Goal: Task Accomplishment & Management: Manage account settings

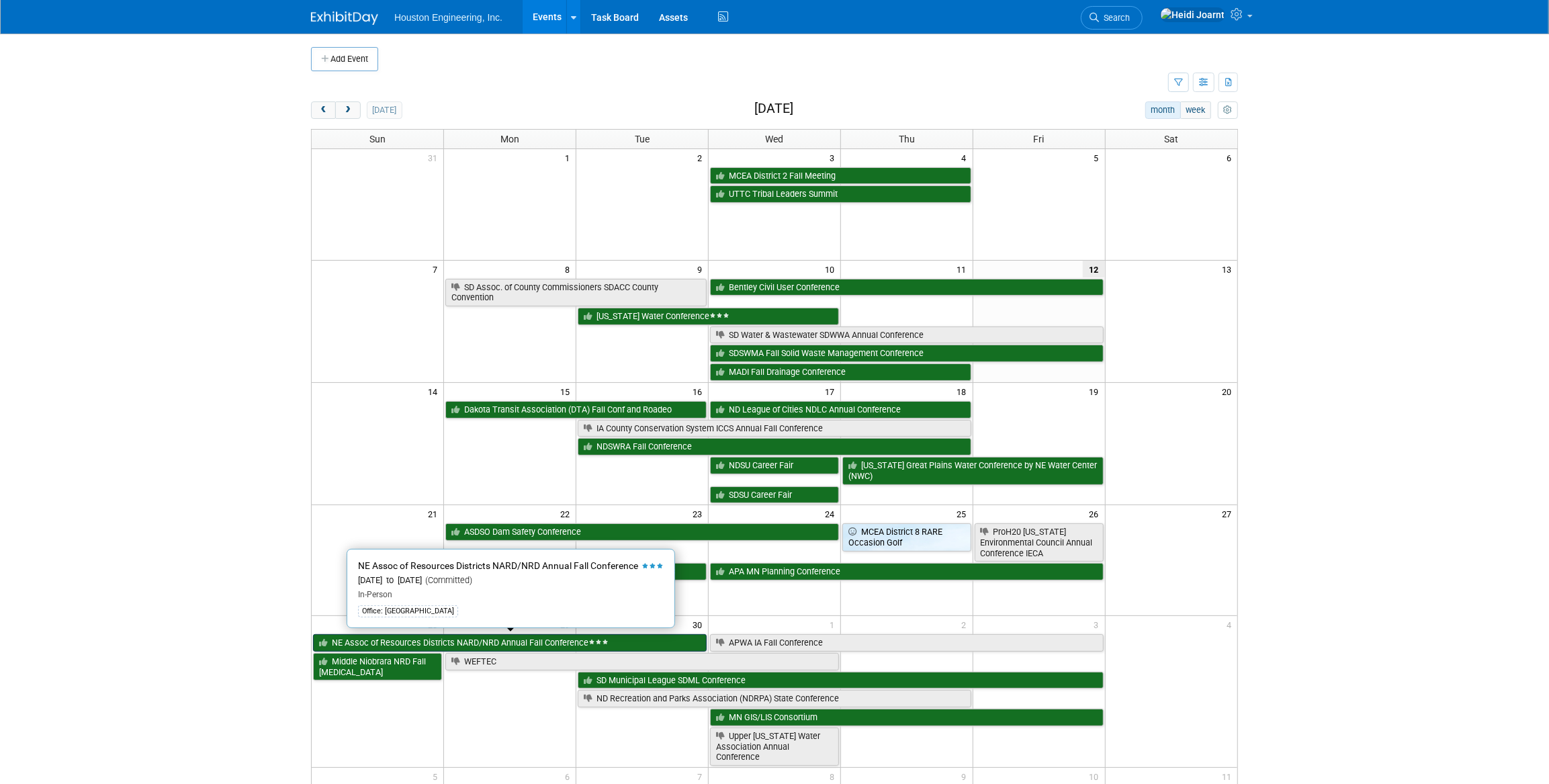
click at [544, 637] on link "NE Assoc of Resources Districts NARD/NRD Annual Fall Conference" at bounding box center [509, 643] width 393 height 18
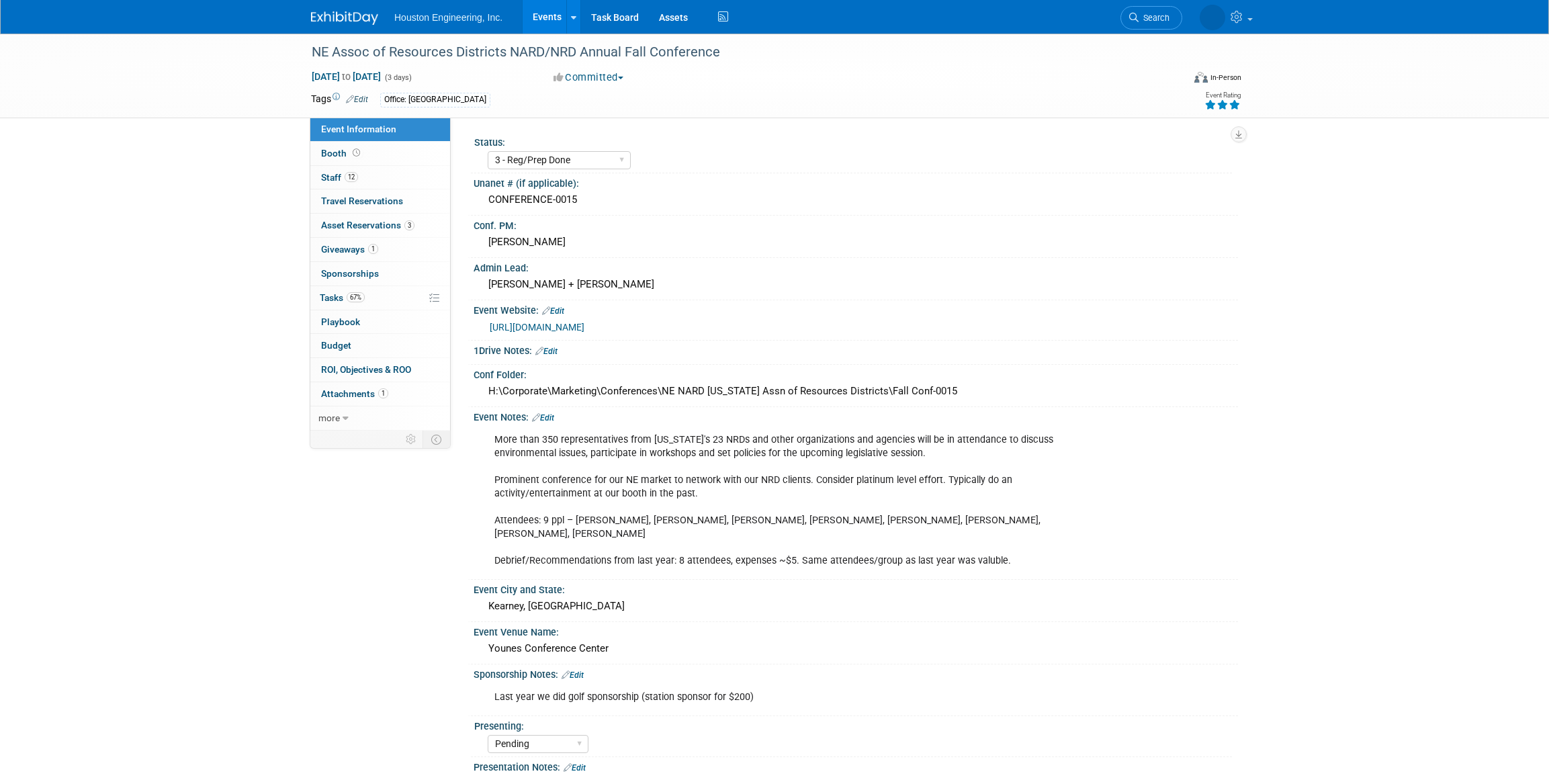
select select "3 - Reg/Prep Done"
select select "Pending"
select select "Water Resources"
click at [383, 291] on link "67% Tasks 67%" at bounding box center [380, 298] width 140 height 23
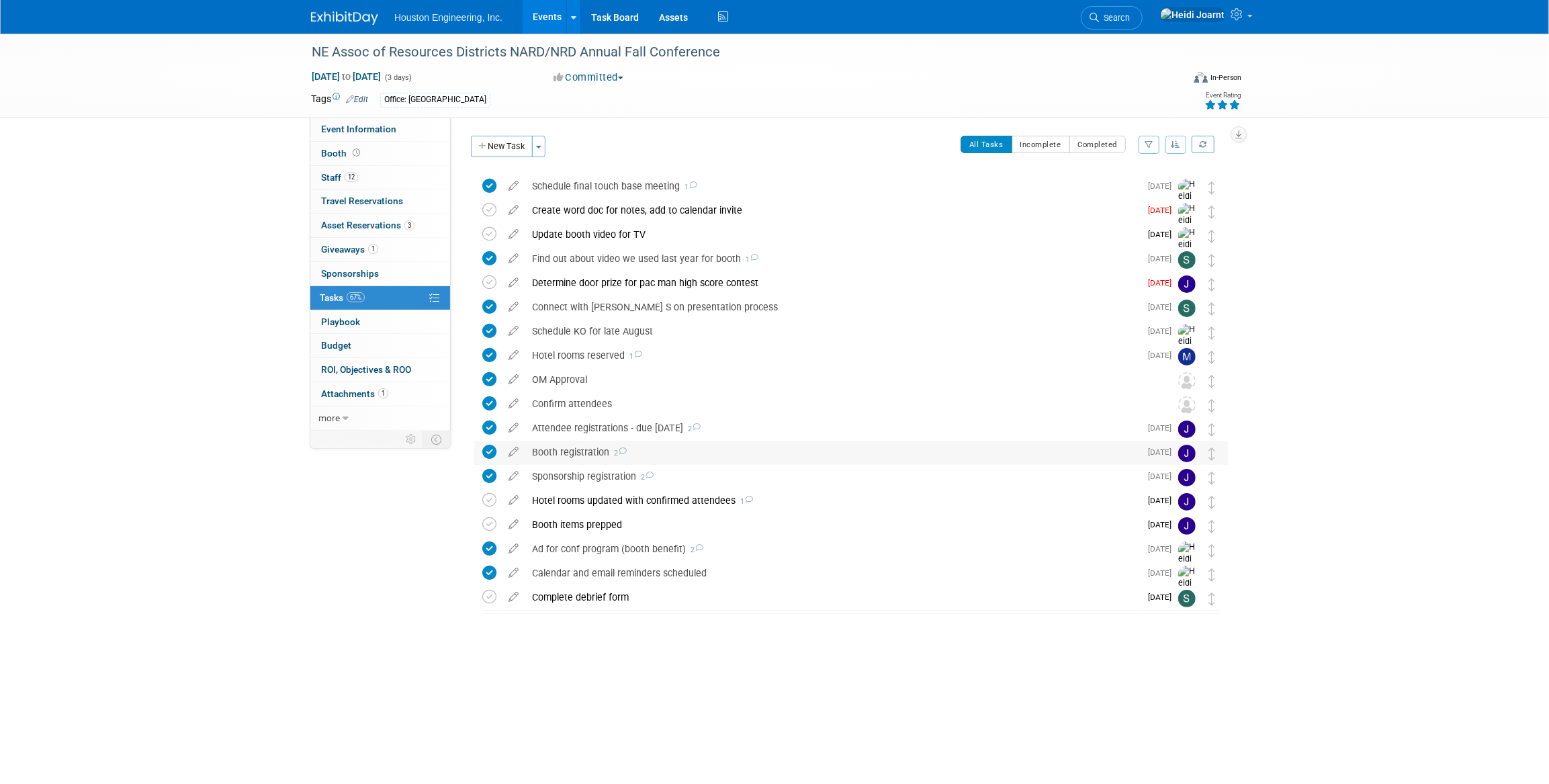
click at [791, 455] on div "Booth registration 2" at bounding box center [833, 452] width 615 height 23
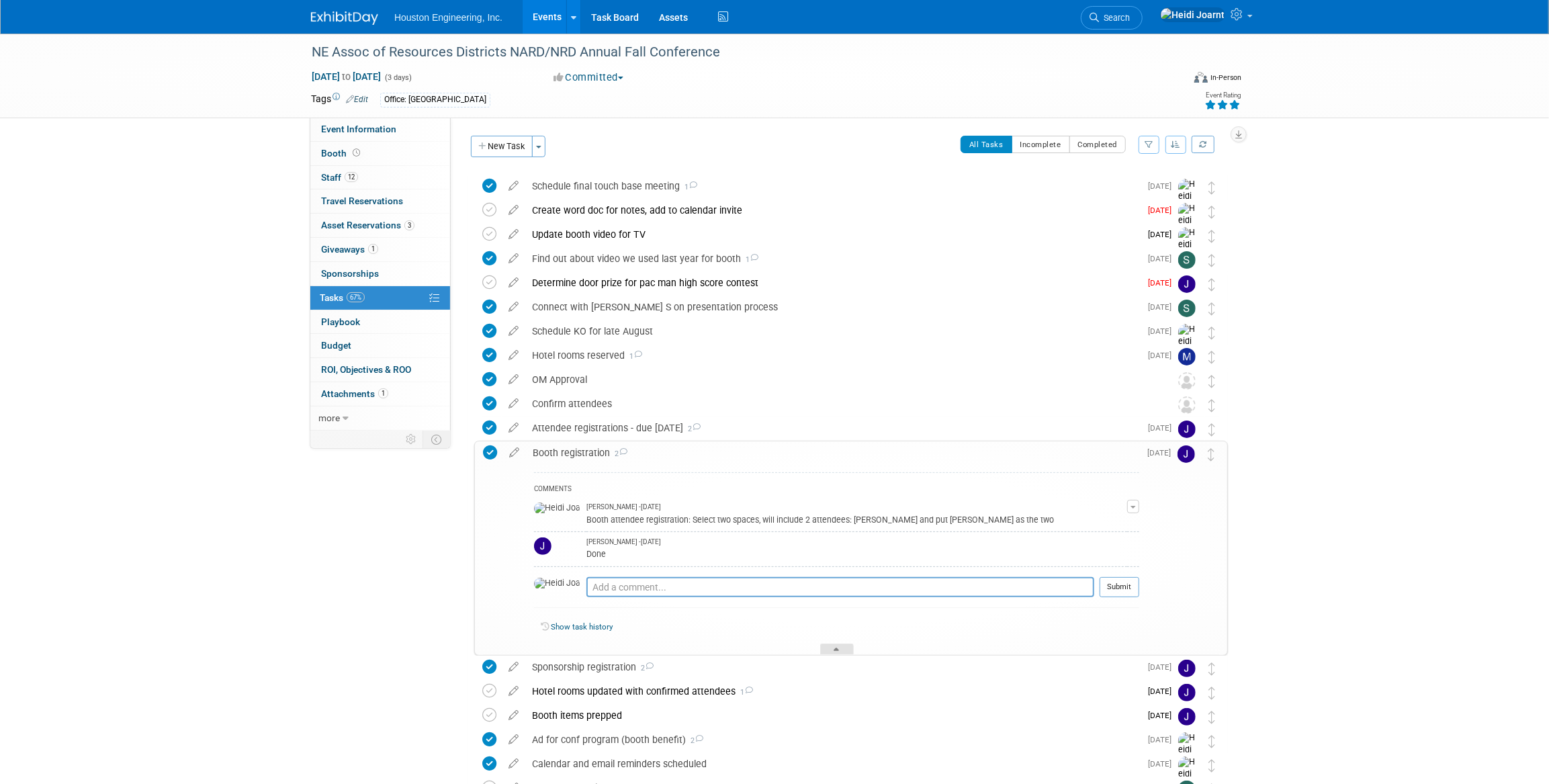
click at [844, 647] on div at bounding box center [837, 649] width 33 height 12
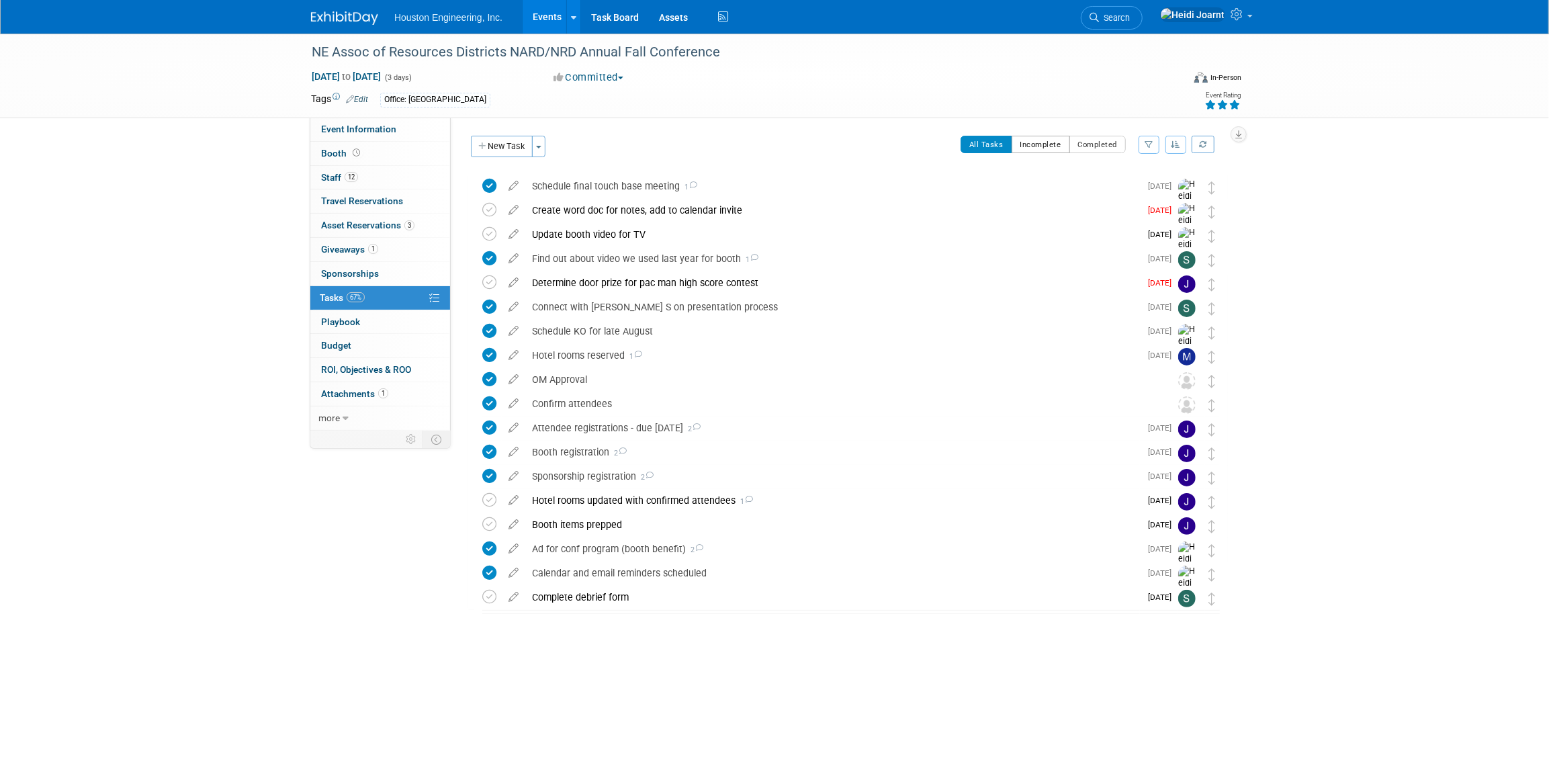
click at [1047, 140] on button "Incomplete" at bounding box center [1041, 145] width 59 height 18
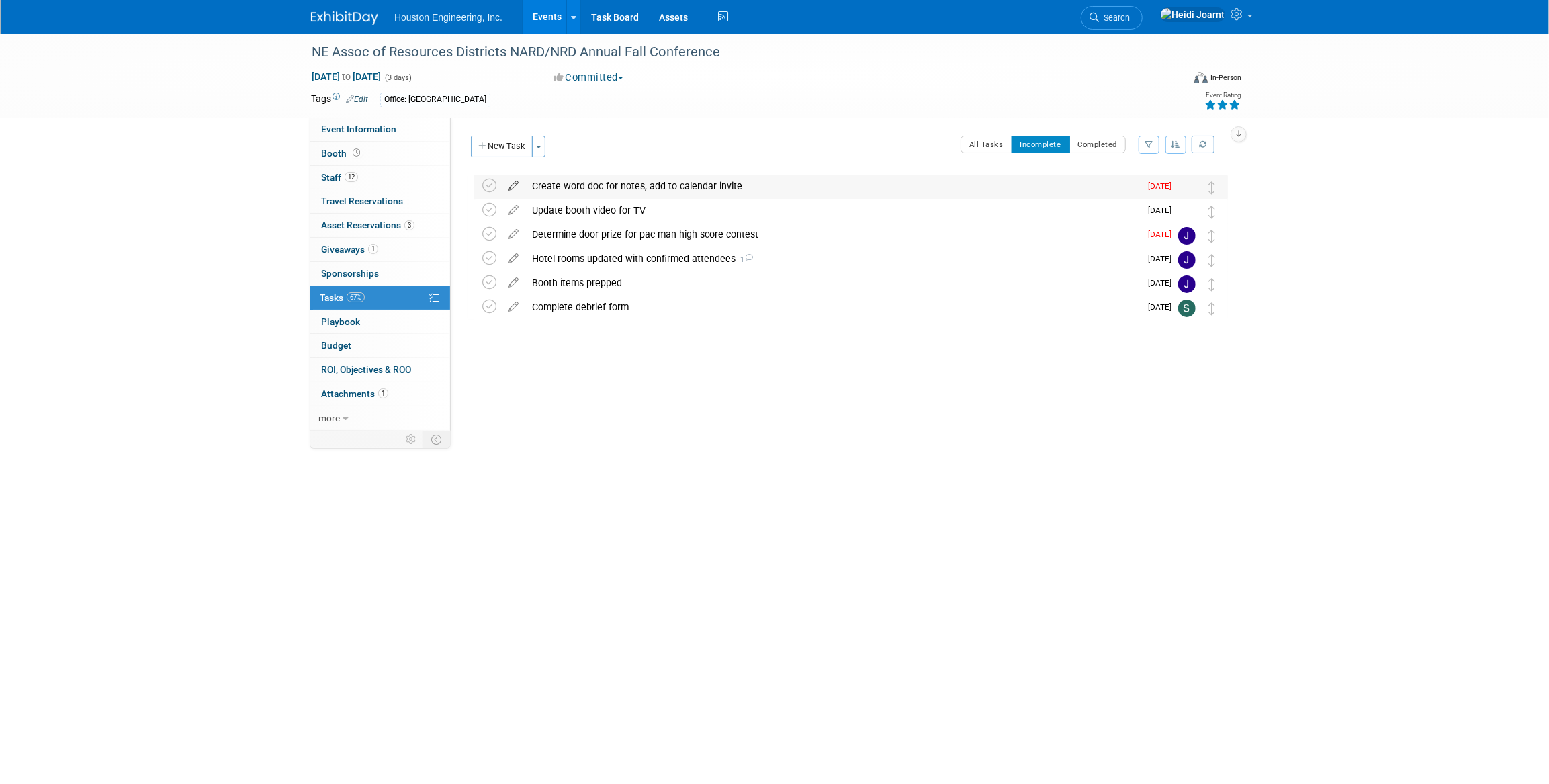
click at [510, 188] on icon at bounding box center [513, 183] width 23 height 17
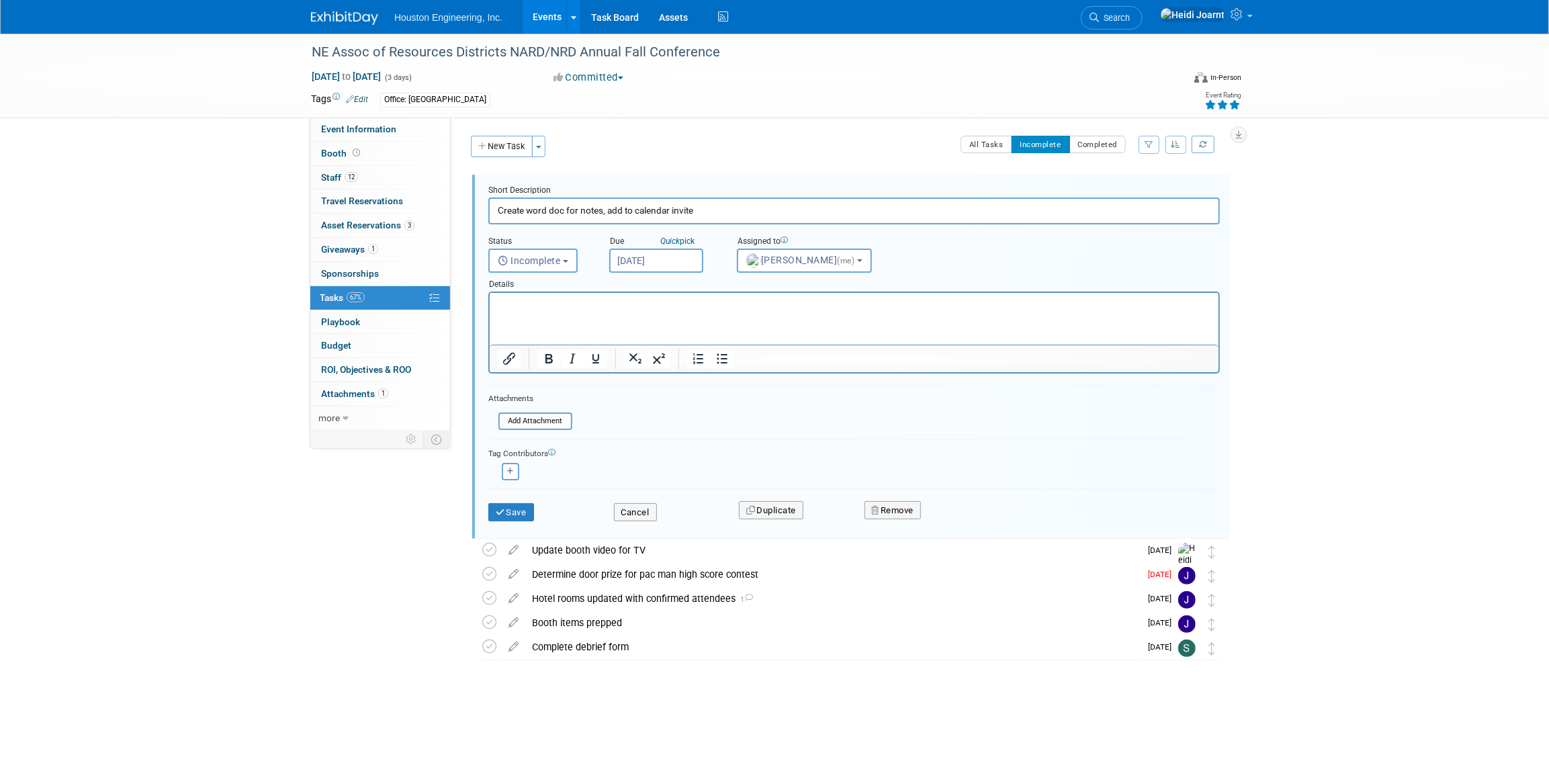
click at [668, 257] on input "Sep 5, 2025" at bounding box center [657, 260] width 94 height 24
click at [766, 381] on span "19" at bounding box center [771, 383] width 26 height 26
type input "Sep 19, 2025"
click at [529, 510] on button "Save" at bounding box center [511, 513] width 46 height 19
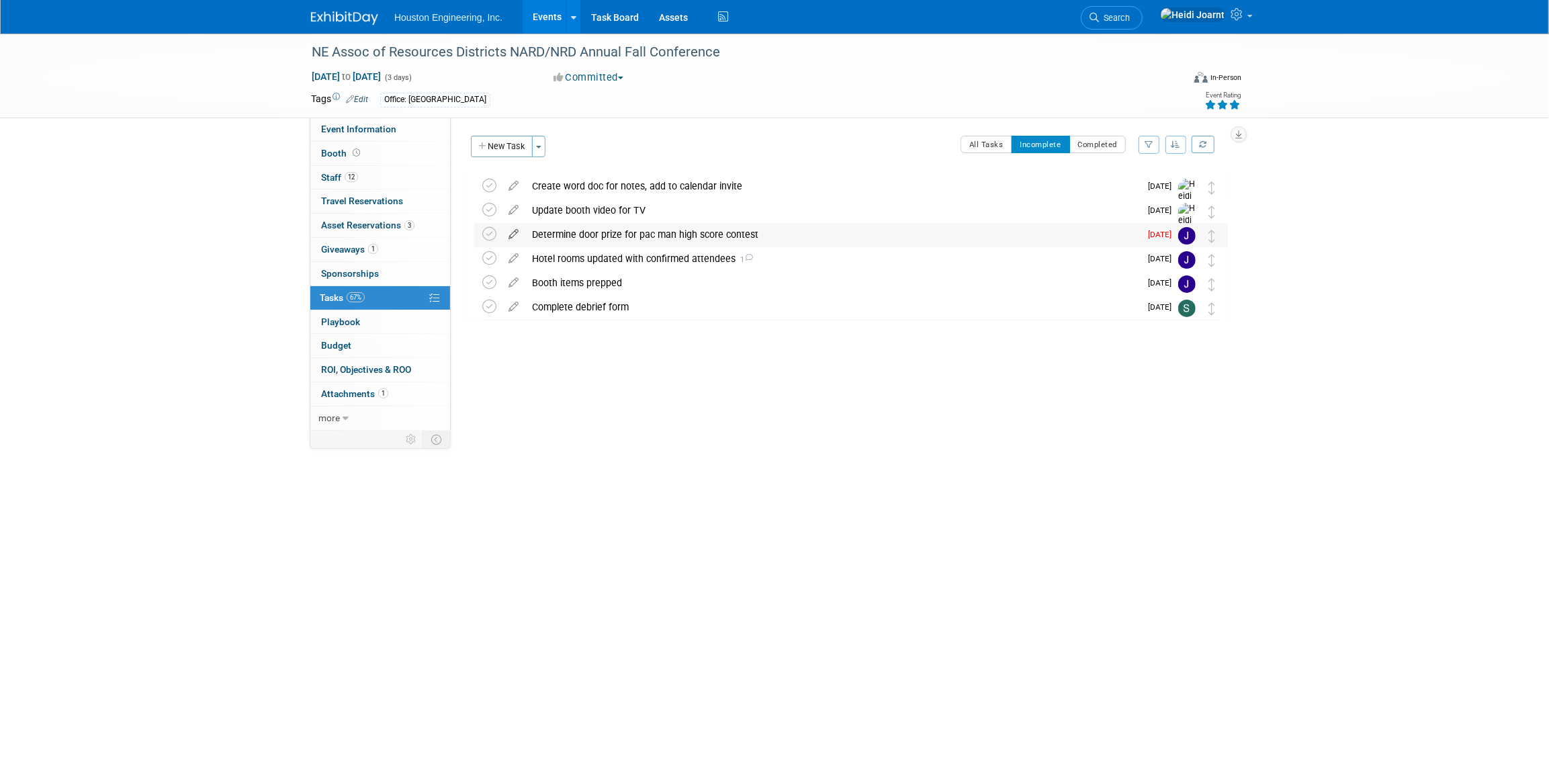
click at [511, 235] on icon at bounding box center [513, 231] width 23 height 17
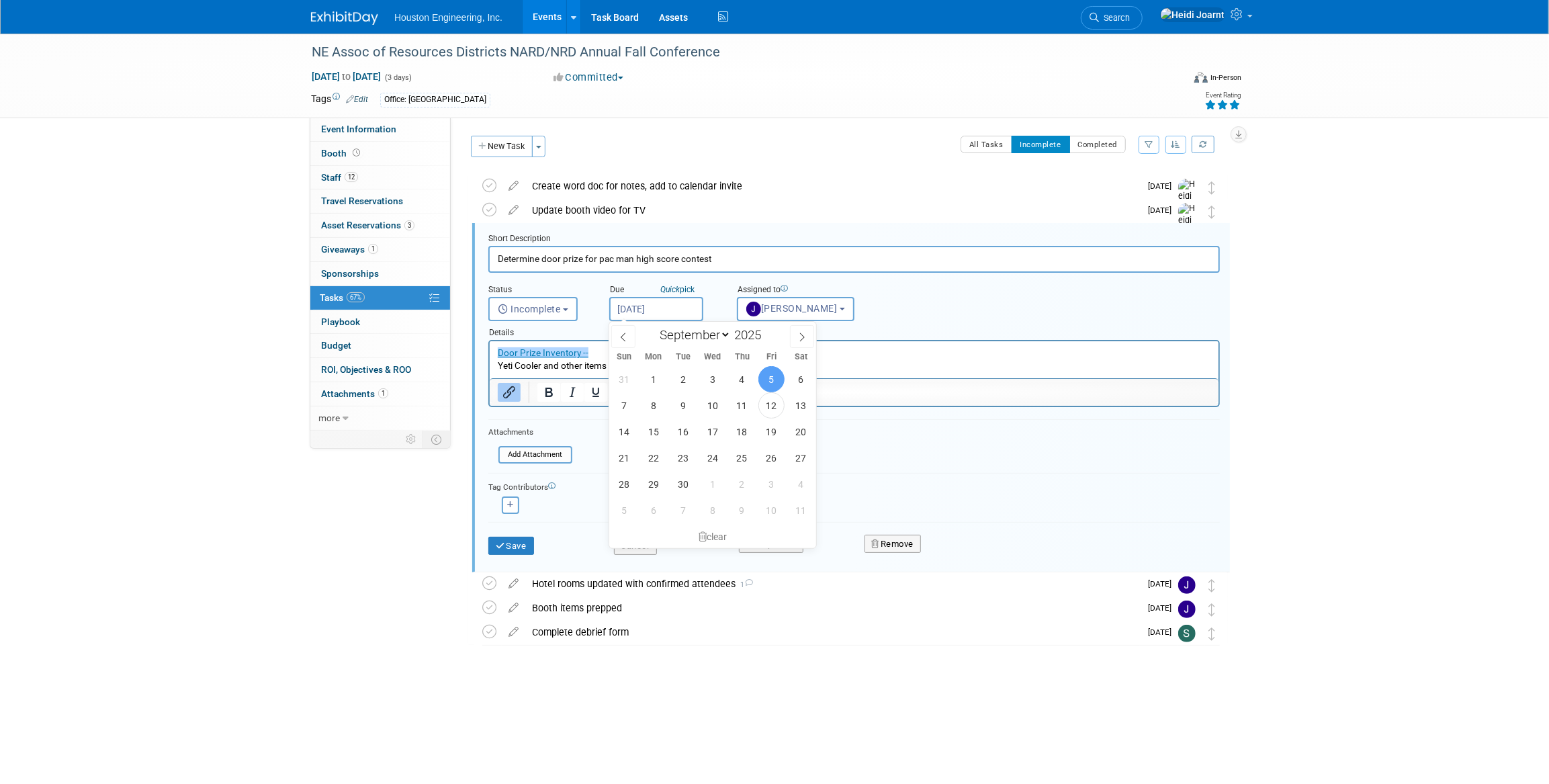
click at [676, 316] on input "Sep 5, 2025" at bounding box center [657, 309] width 94 height 24
click at [769, 425] on span "19" at bounding box center [771, 432] width 26 height 26
type input "Sep 19, 2025"
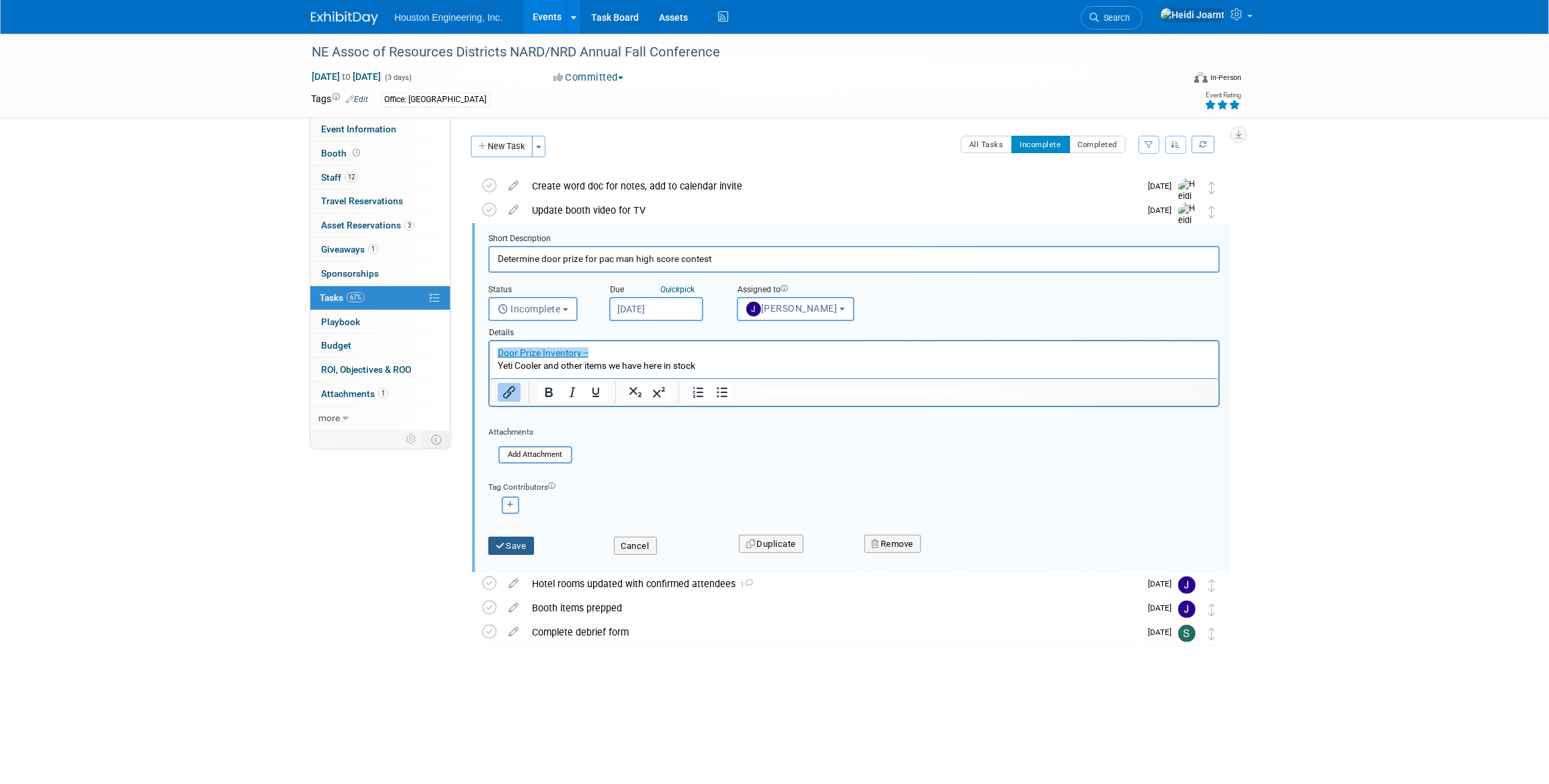
click at [515, 541] on button "Save" at bounding box center [511, 546] width 46 height 19
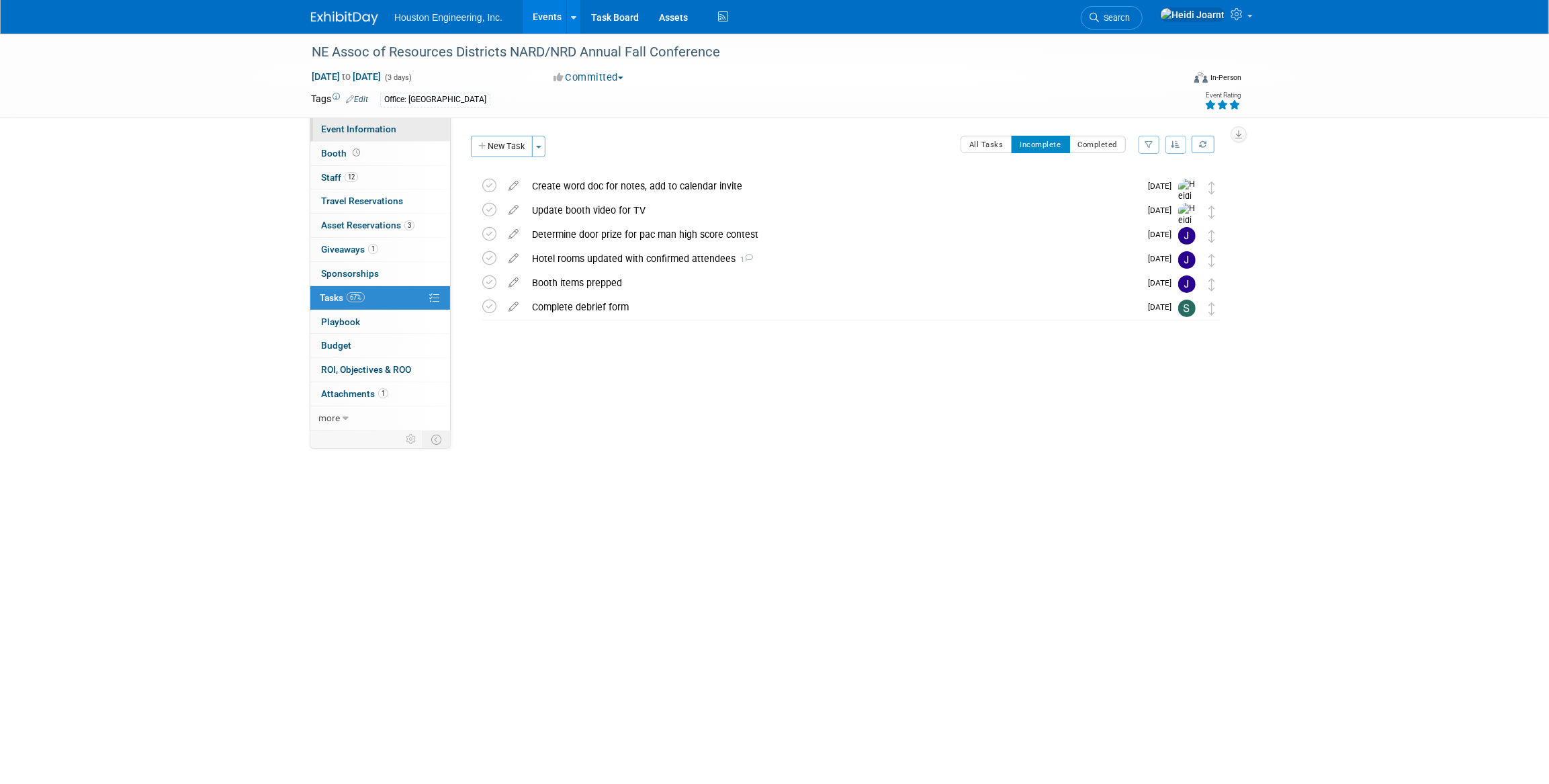
click at [343, 132] on span "Event Information" at bounding box center [359, 129] width 75 height 11
select select "3 - Reg/Prep Done"
select select "Pending"
select select "Water Resources"
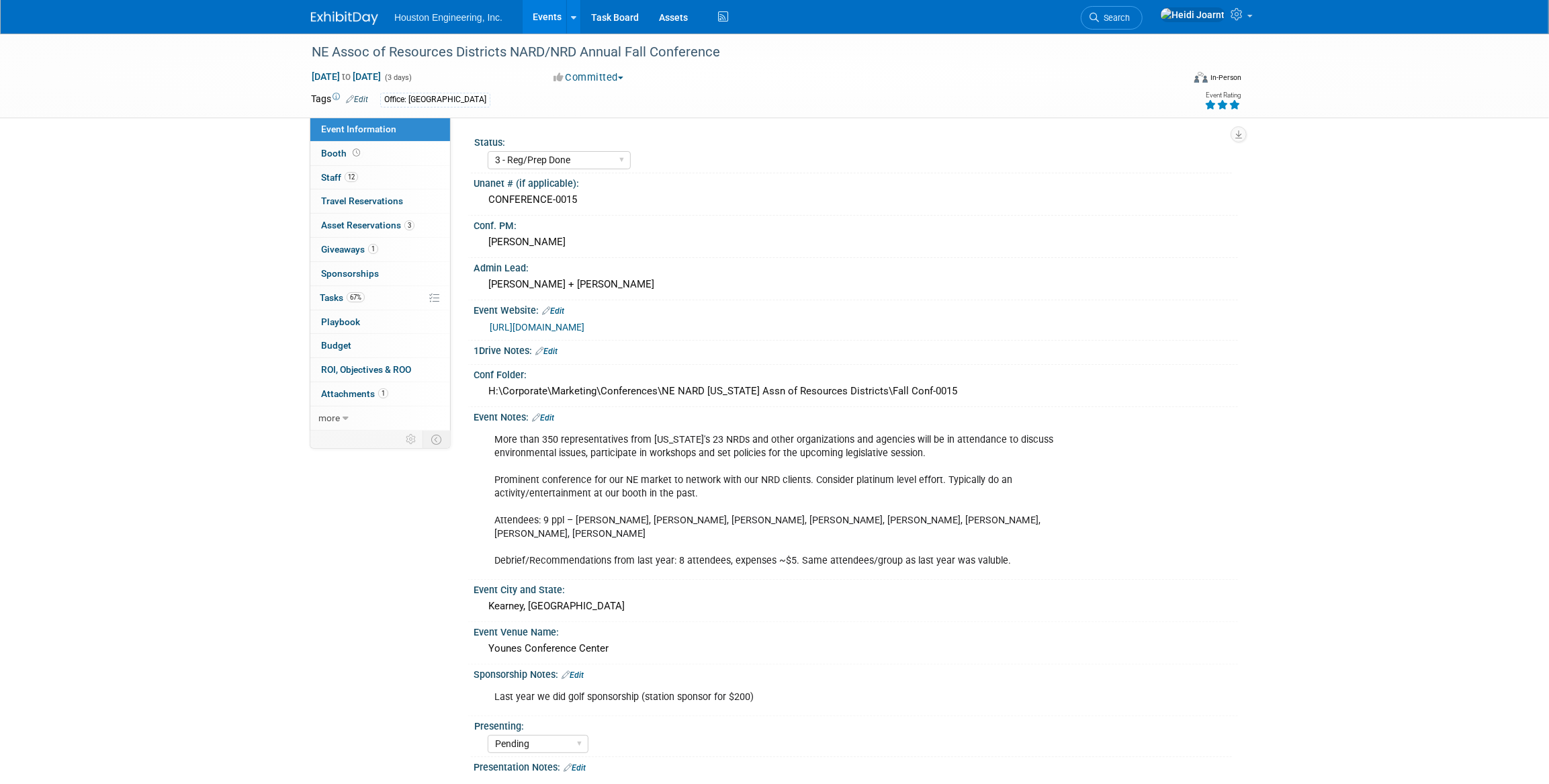
click at [553, 413] on link "Edit" at bounding box center [543, 418] width 22 height 10
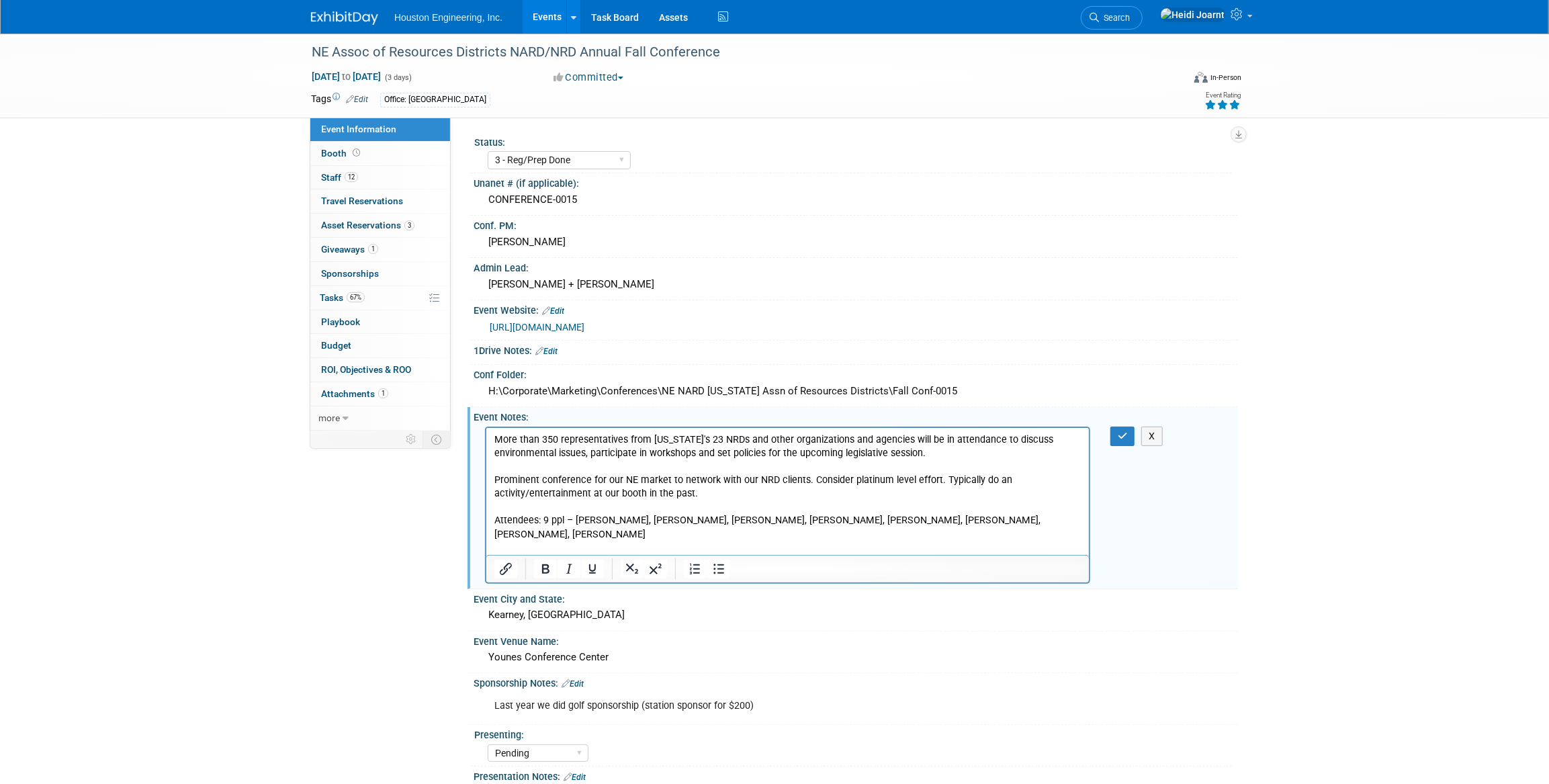
click at [984, 524] on p "More than 350 representatives from Nebraska's 23 NRDs and other organizations a…" at bounding box center [787, 500] width 587 height 135
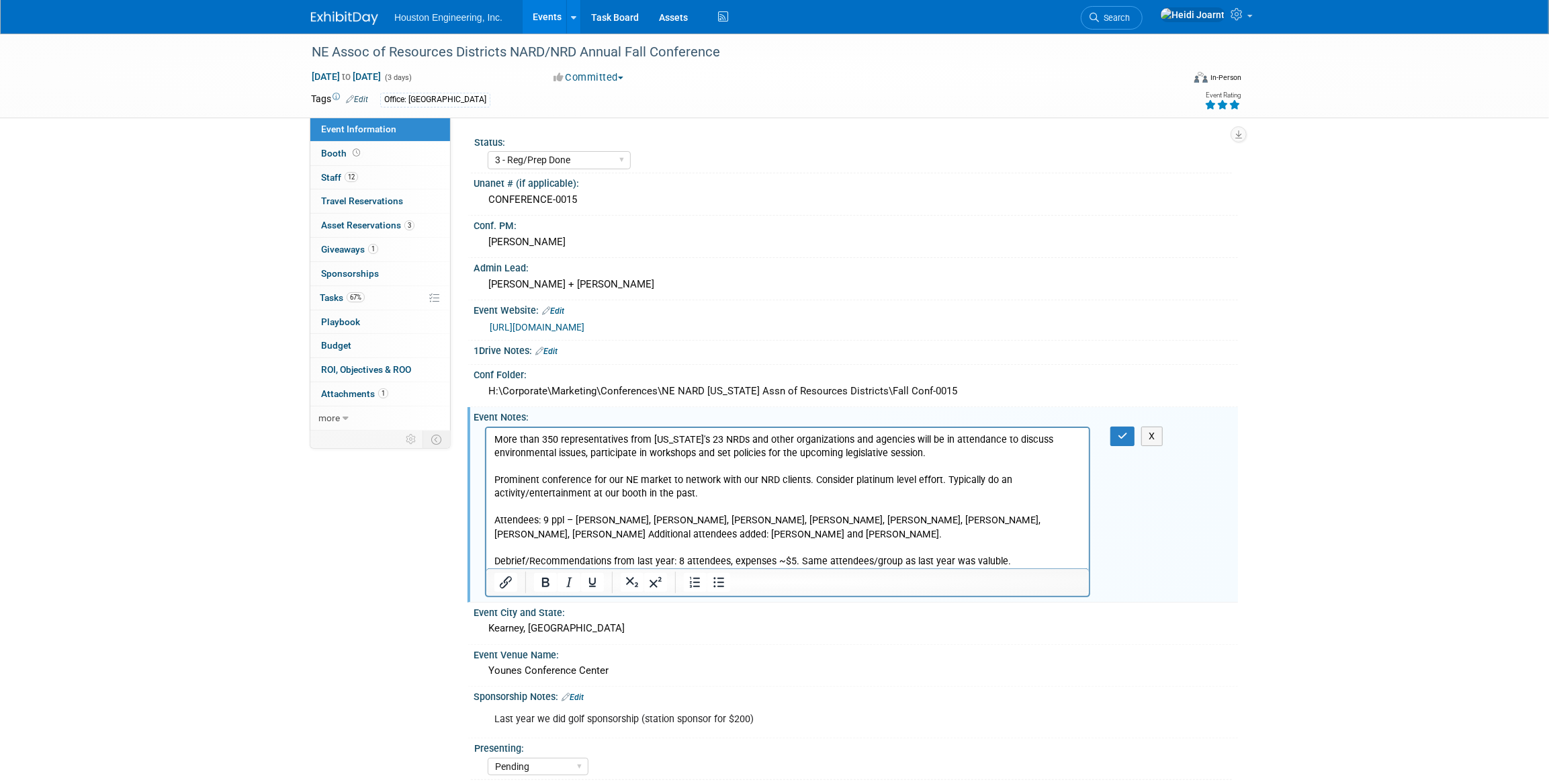
click at [514, 530] on p "More than 350 representatives from Nebraska's 23 NRDs and other organizations a…" at bounding box center [787, 500] width 587 height 135
click at [1118, 435] on icon "button" at bounding box center [1123, 436] width 10 height 10
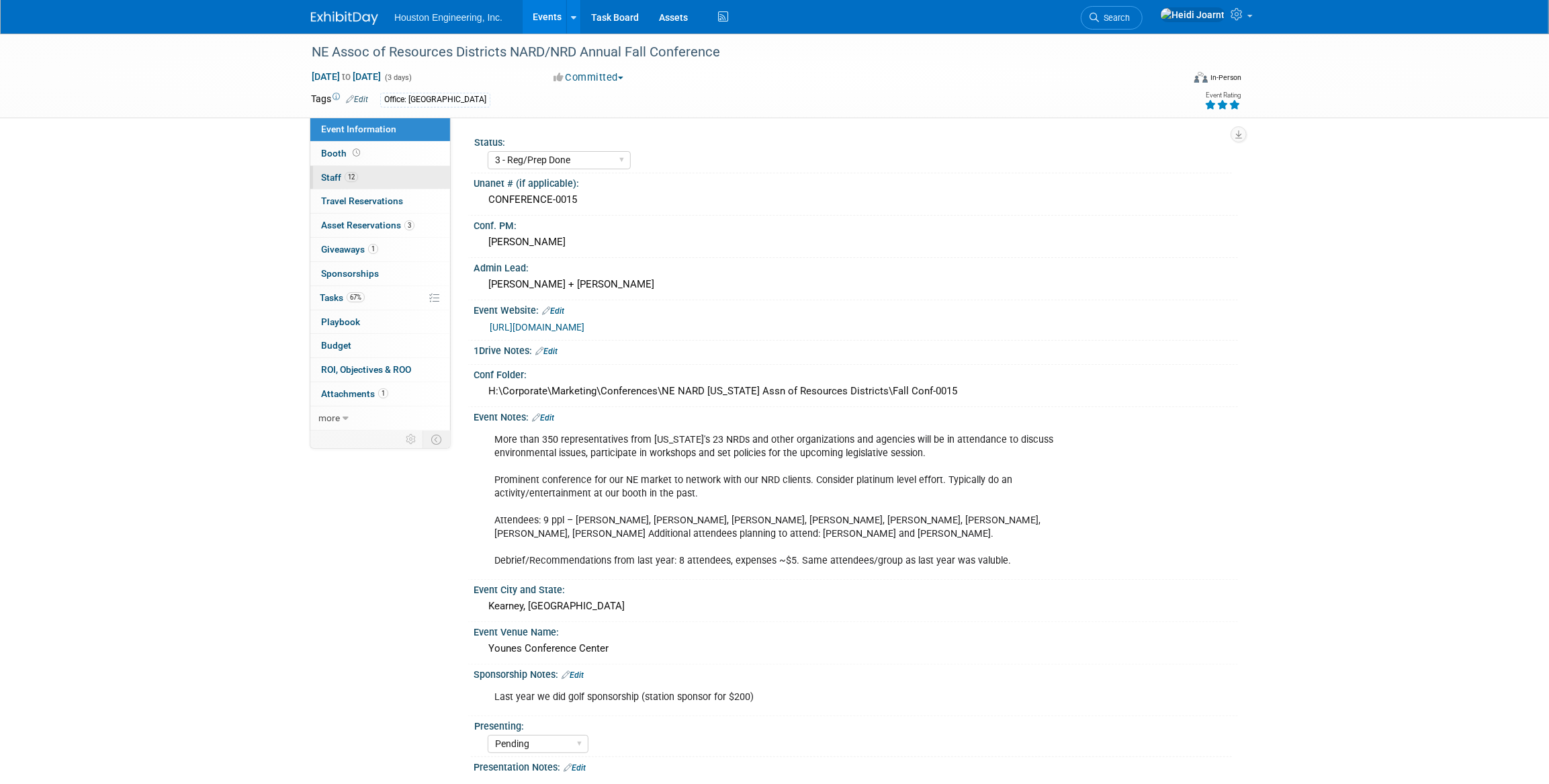
click at [389, 166] on link "12 Staff 12" at bounding box center [380, 177] width 140 height 23
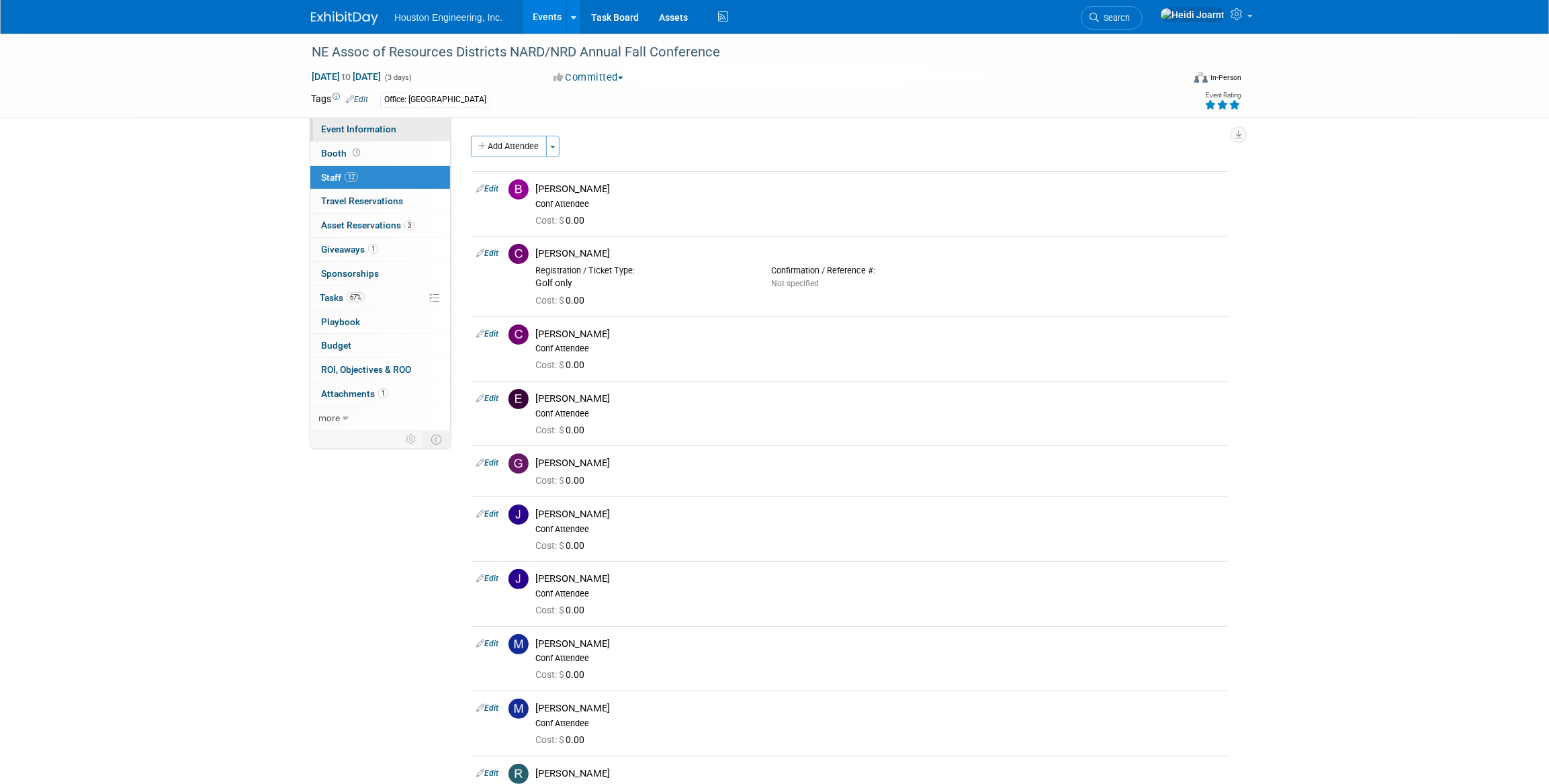
click at [362, 127] on span "Event Information" at bounding box center [359, 129] width 75 height 11
select select "3 - Reg/Prep Done"
select select "Pending"
select select "Water Resources"
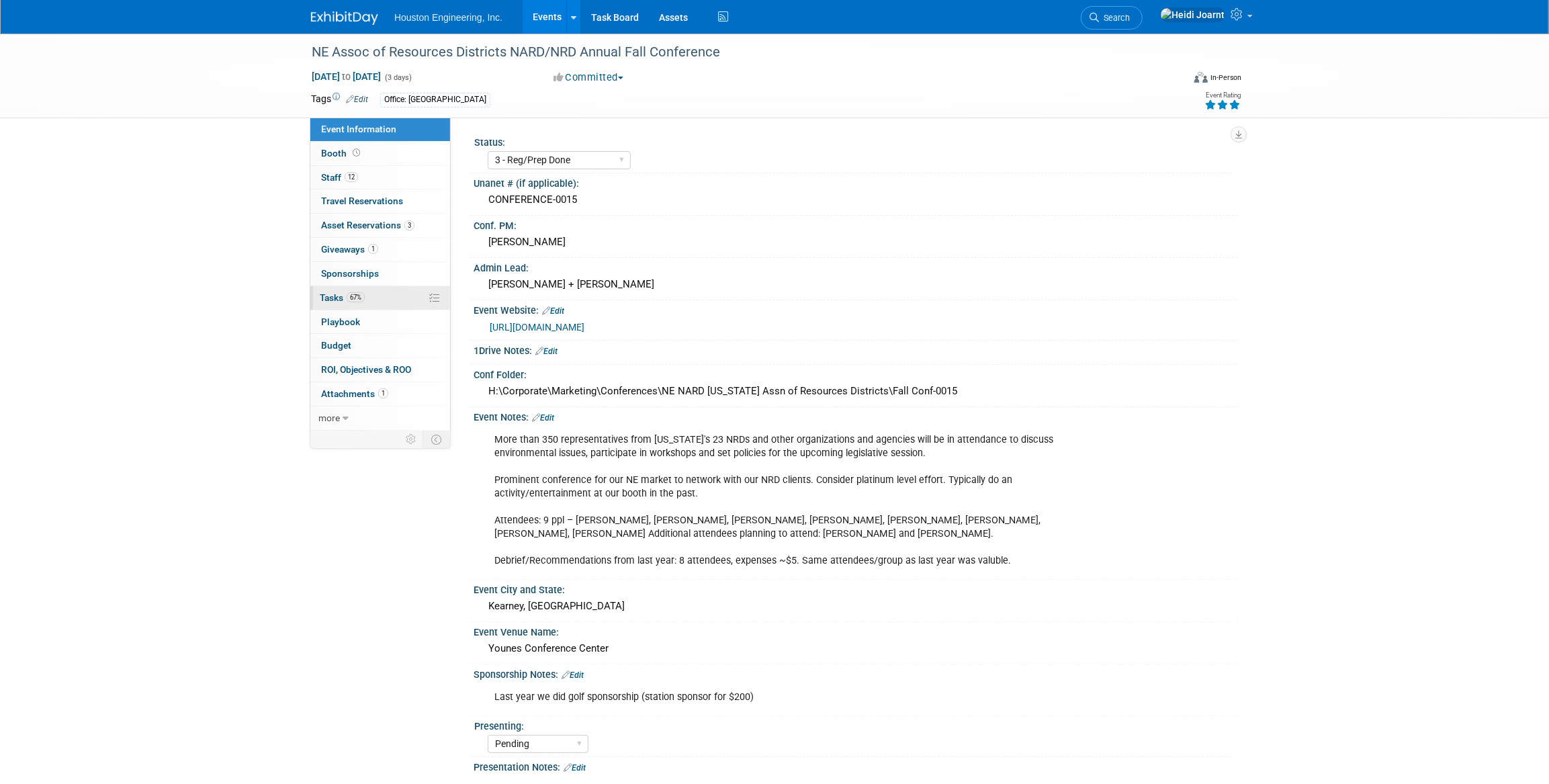
click at [389, 308] on link "67% Tasks 67%" at bounding box center [380, 298] width 140 height 23
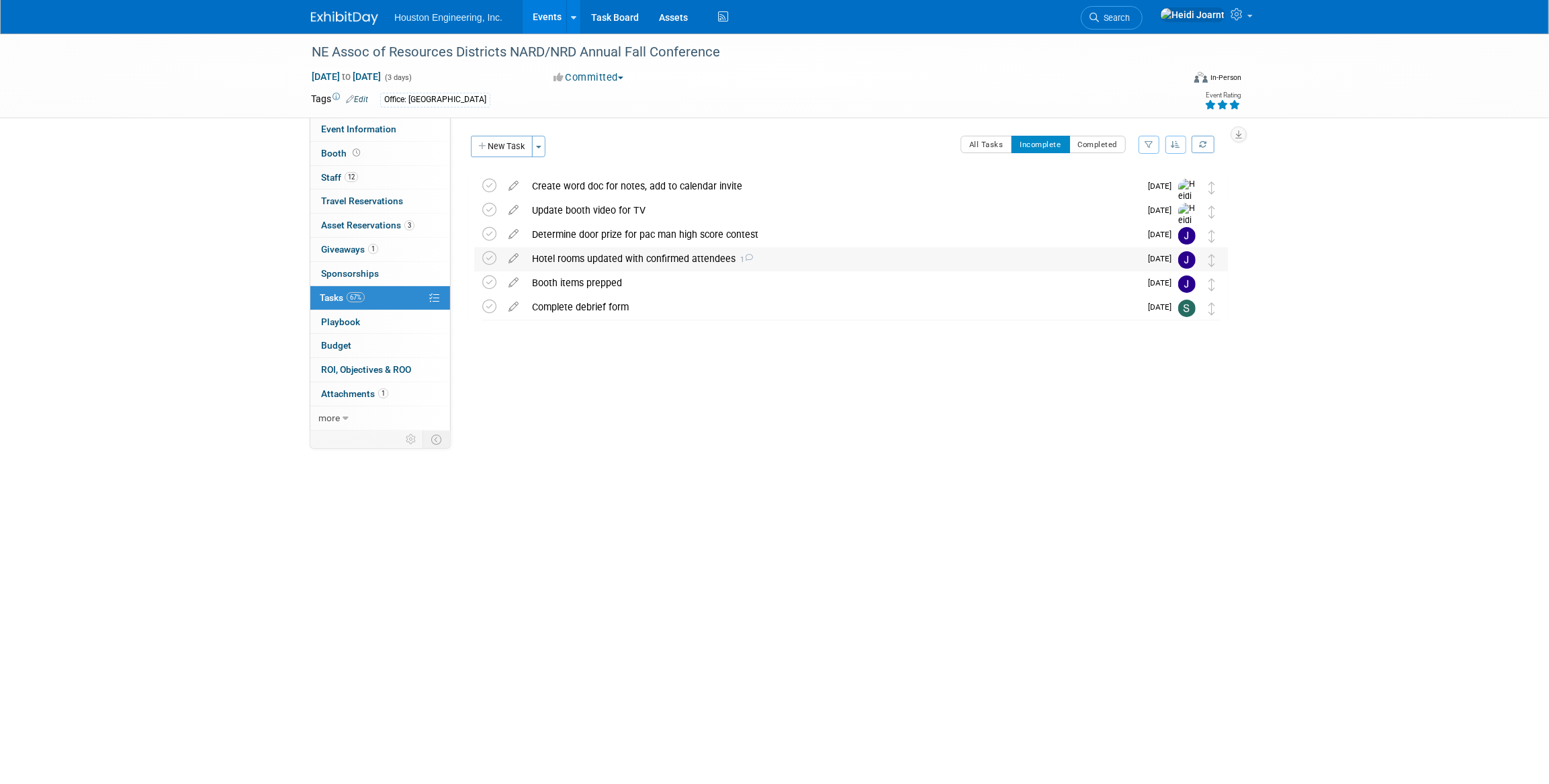
click at [559, 260] on div "Hotel rooms updated with confirmed attendees 1" at bounding box center [833, 259] width 615 height 23
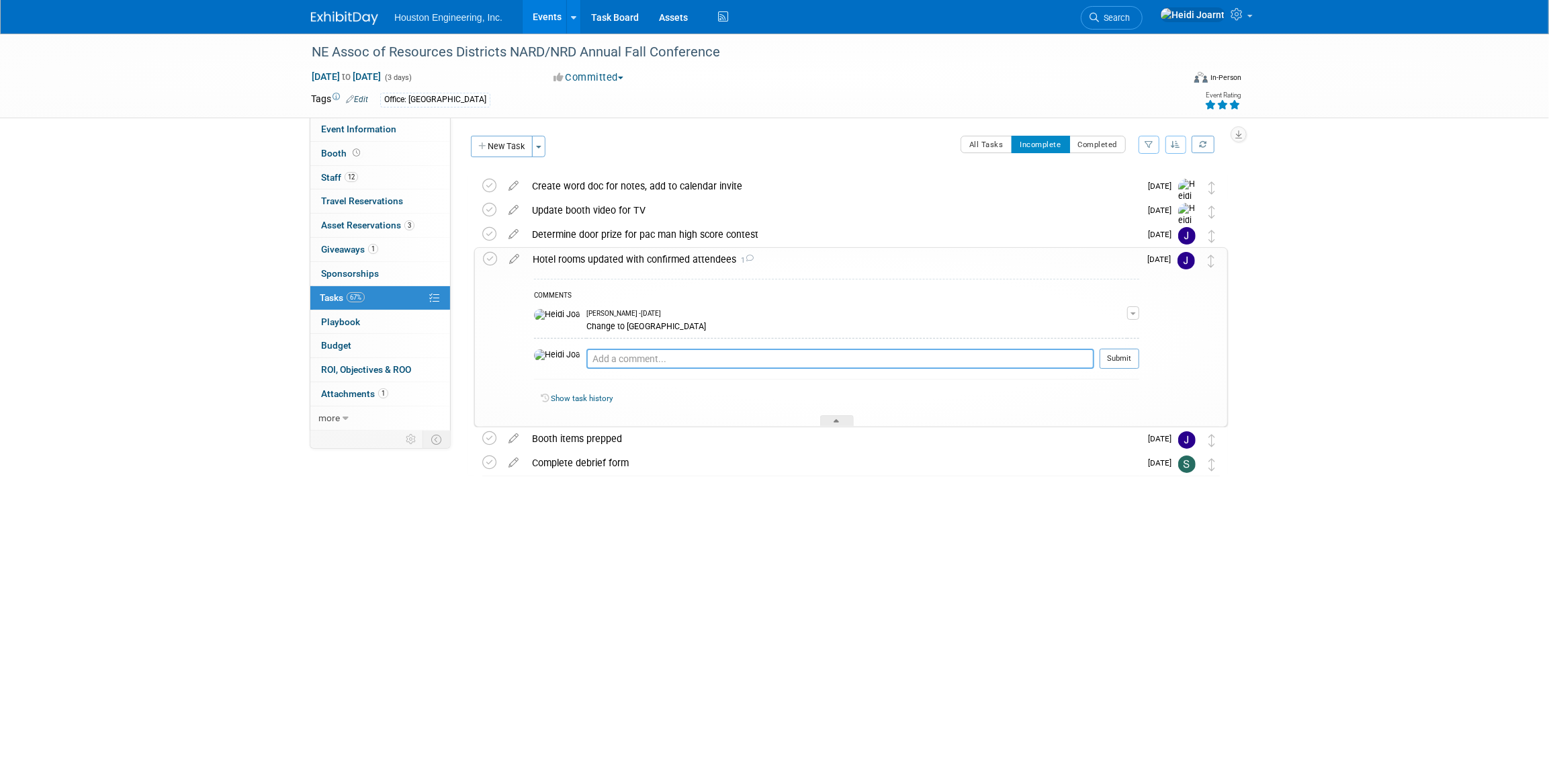
click at [677, 359] on textarea at bounding box center [840, 359] width 508 height 20
type textarea "W"
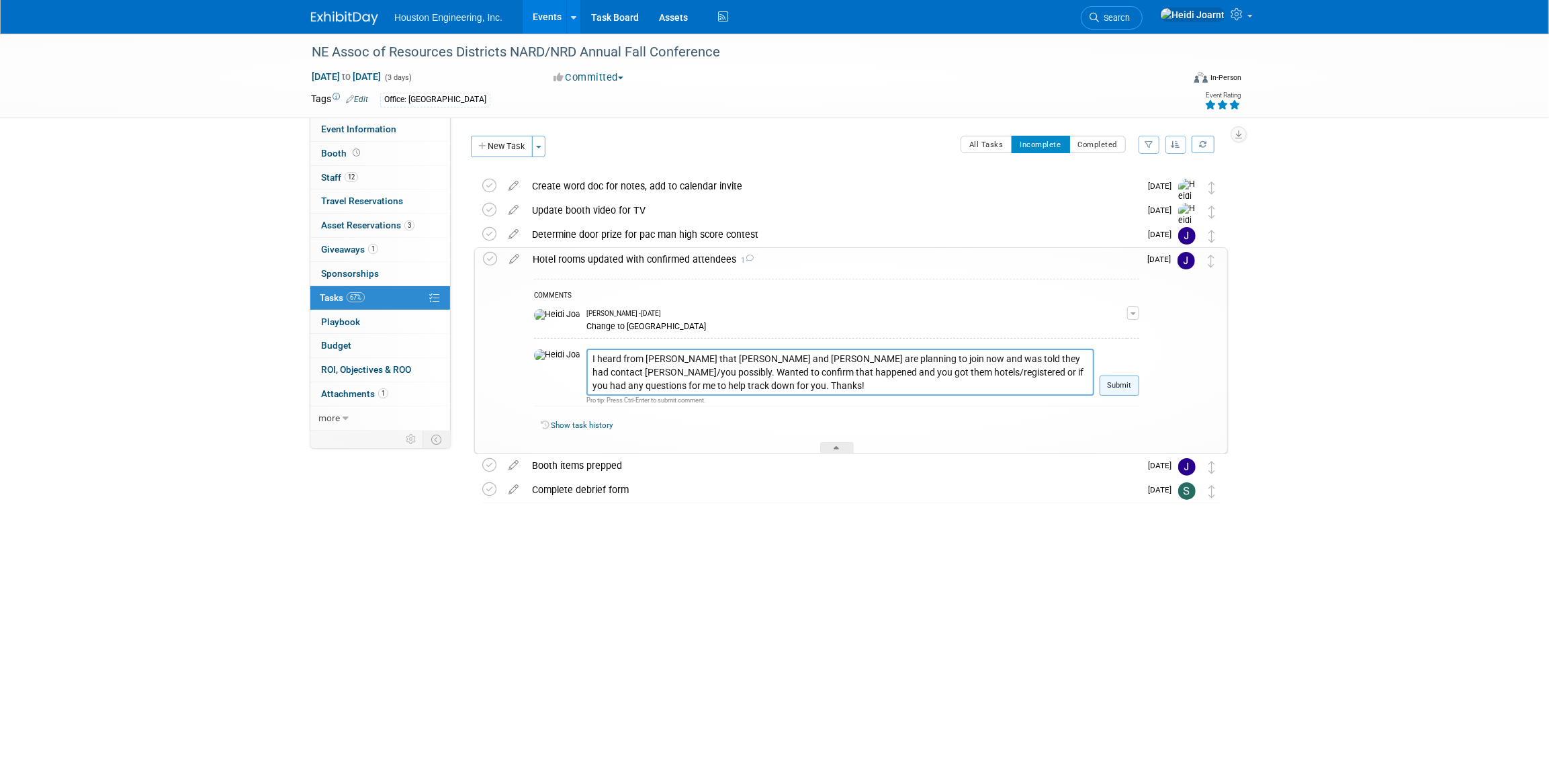
type textarea "I heard from Naomi that Gregg Thielman and Zach Herrmann are planning to join n…"
click at [1112, 383] on button "Submit" at bounding box center [1119, 386] width 40 height 20
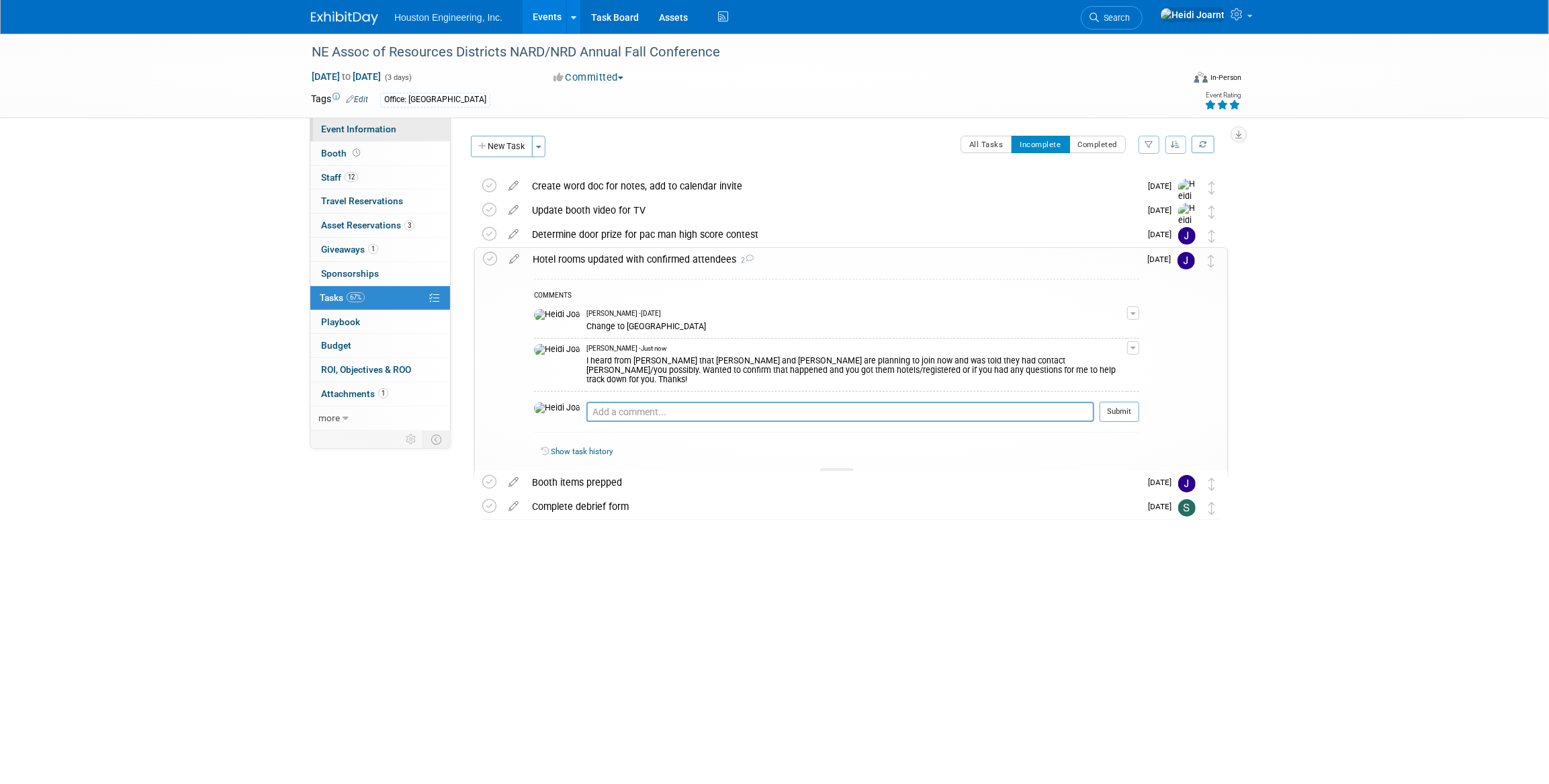
click at [391, 124] on span "Event Information" at bounding box center [359, 129] width 75 height 11
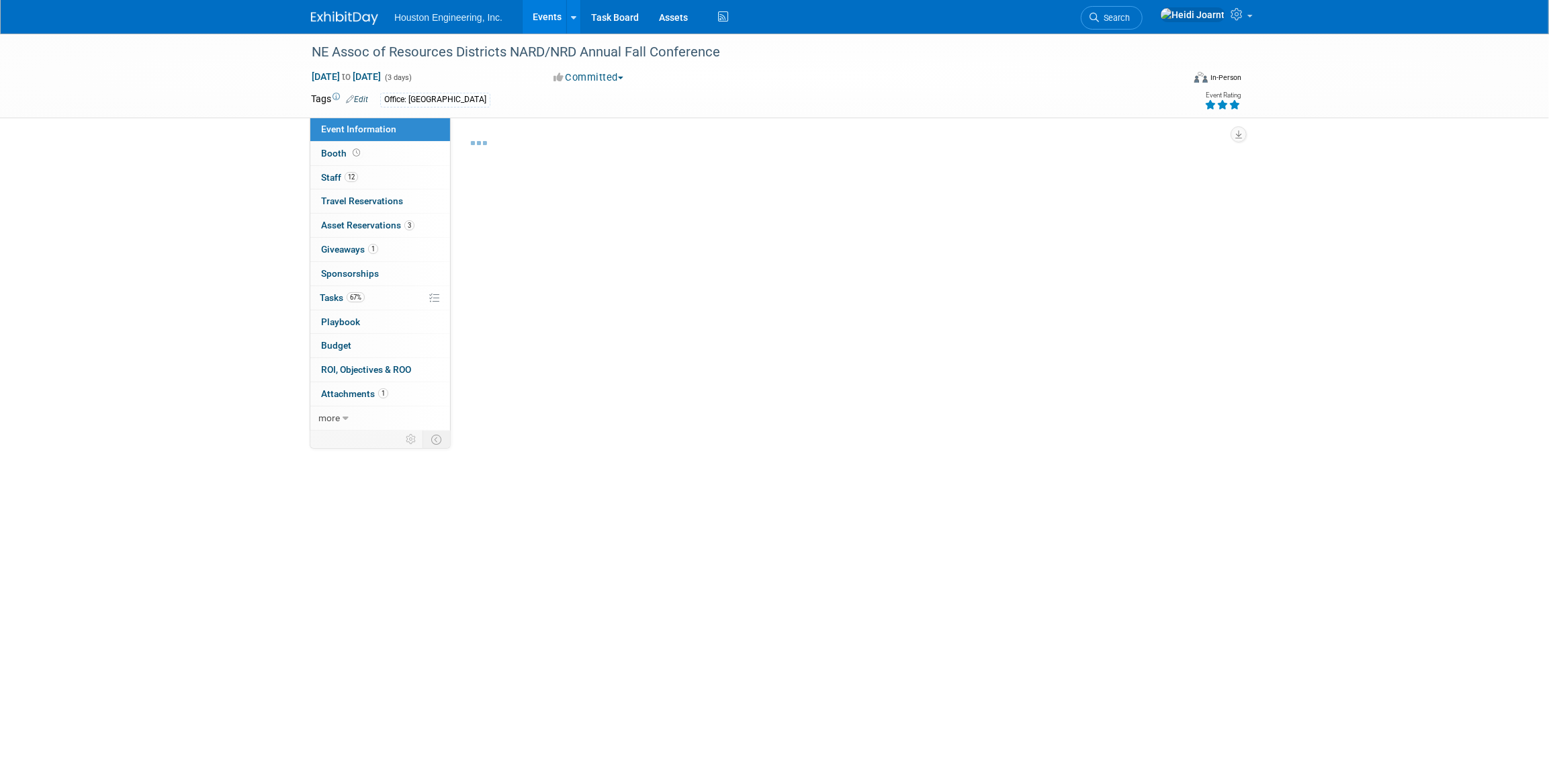
select select "3 - Reg/Prep Done"
select select "Pending"
select select "Water Resources"
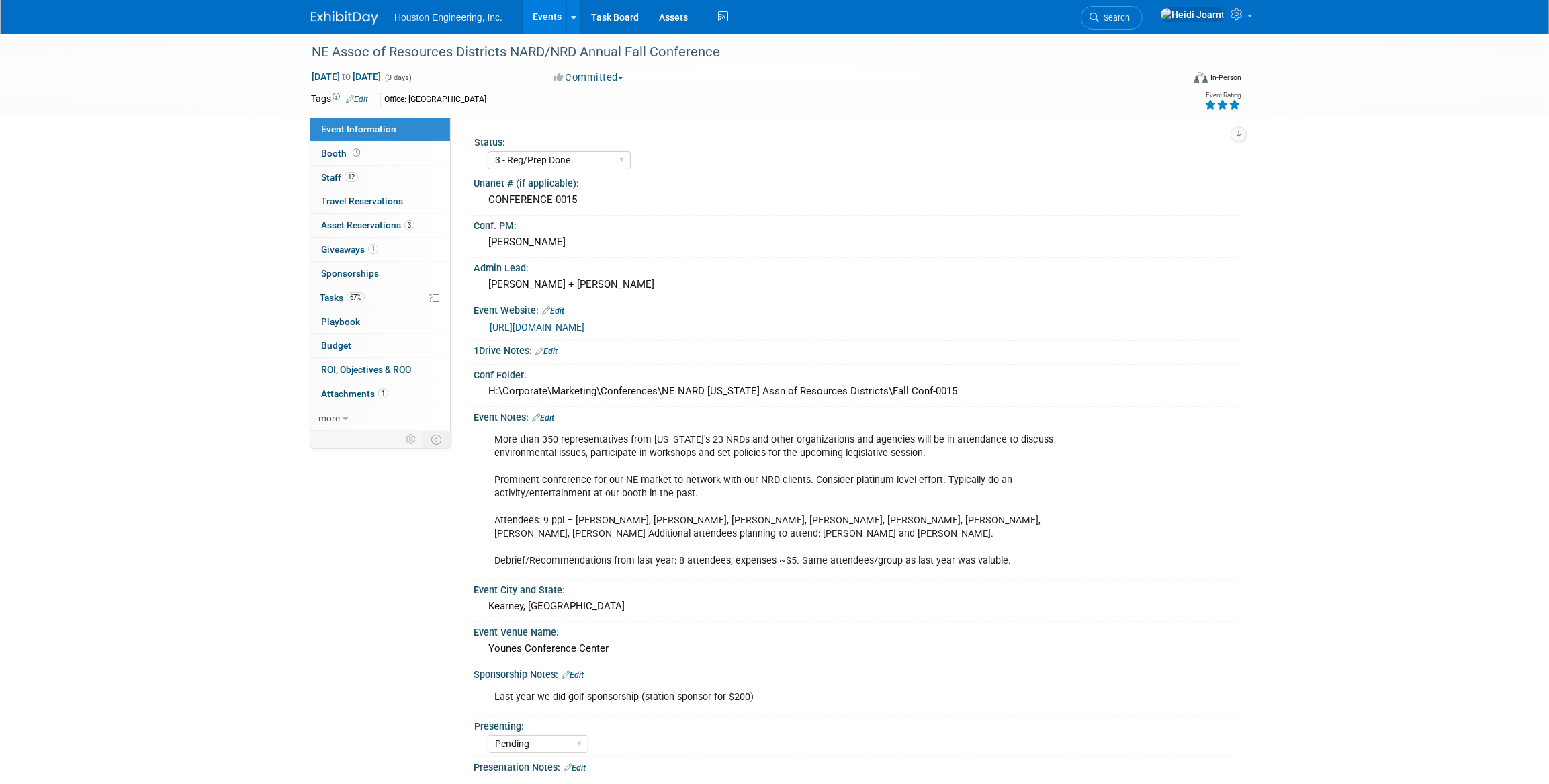
click at [554, 13] on link "Events" at bounding box center [547, 16] width 49 height 33
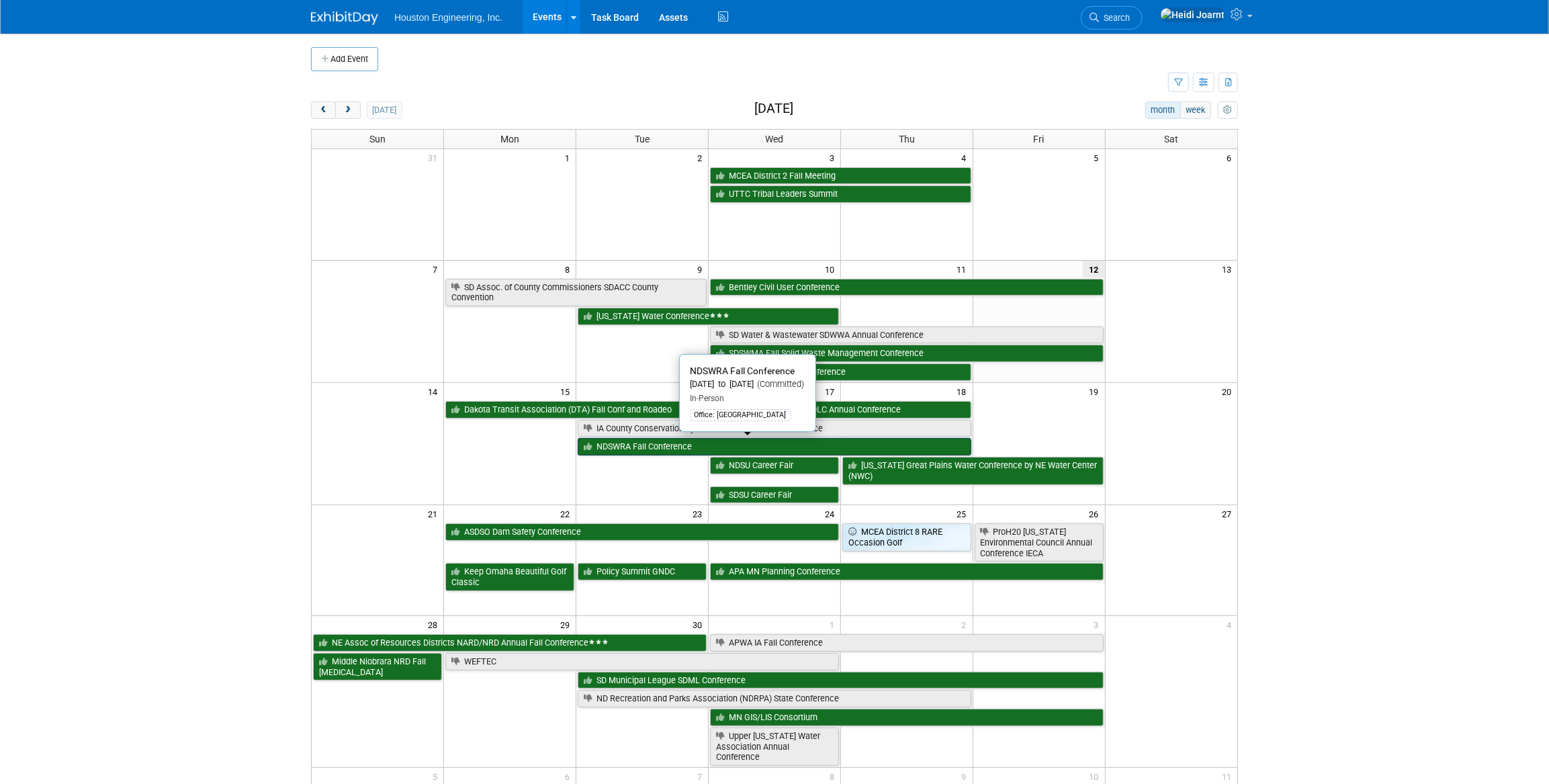
click at [649, 447] on link "NDSWRA Fall Conference" at bounding box center [774, 447] width 393 height 18
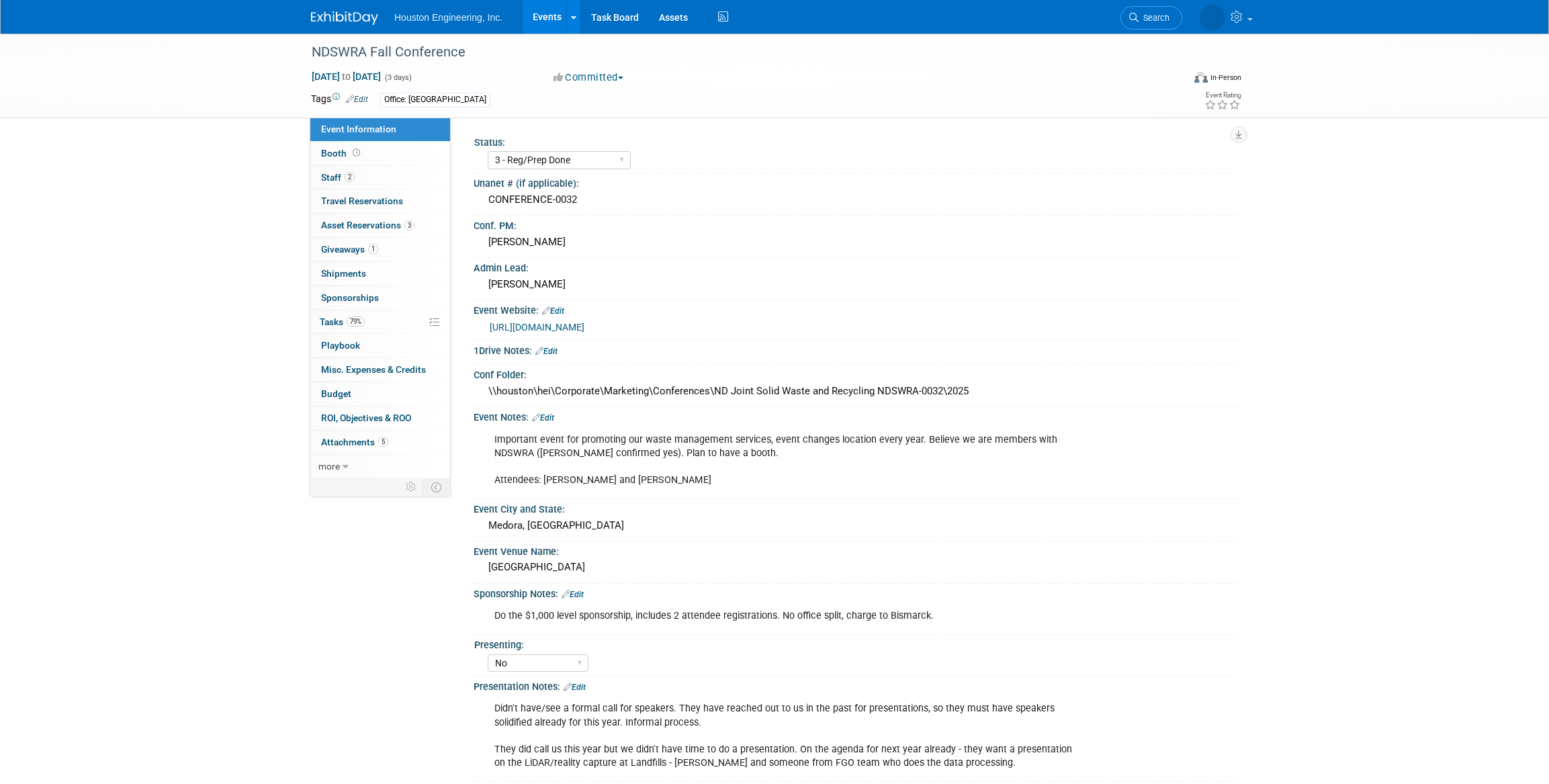
select select "3 - Reg/Prep Done"
select select "No"
select select "Mun. Infrastructure"
click at [380, 331] on link "79% Tasks 79%" at bounding box center [380, 322] width 140 height 23
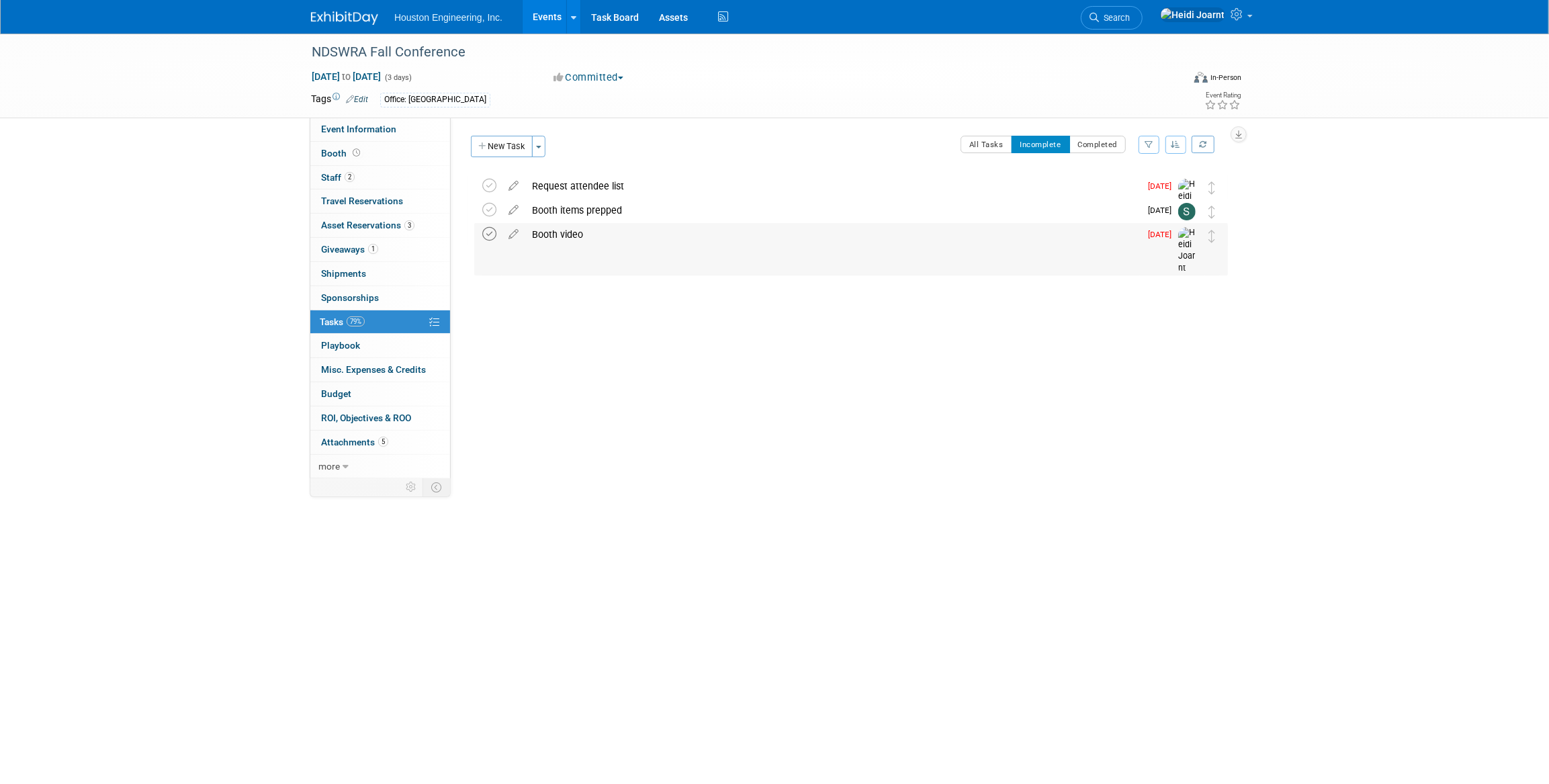
click at [485, 237] on icon at bounding box center [489, 234] width 14 height 14
click at [555, 14] on link "Events" at bounding box center [547, 16] width 49 height 33
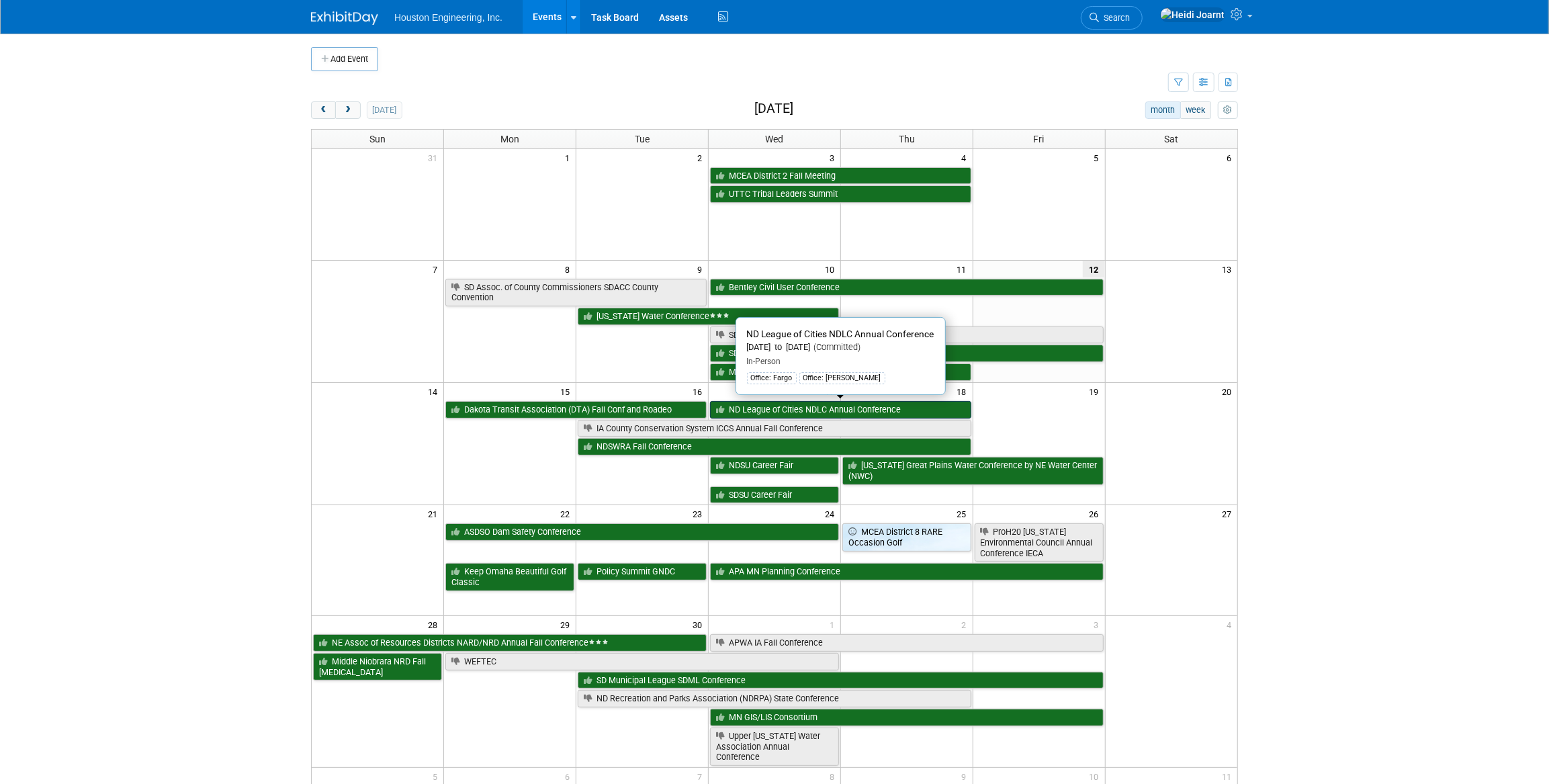
click at [764, 412] on link "ND League of Cities NDLC Annual Conference" at bounding box center [840, 410] width 261 height 18
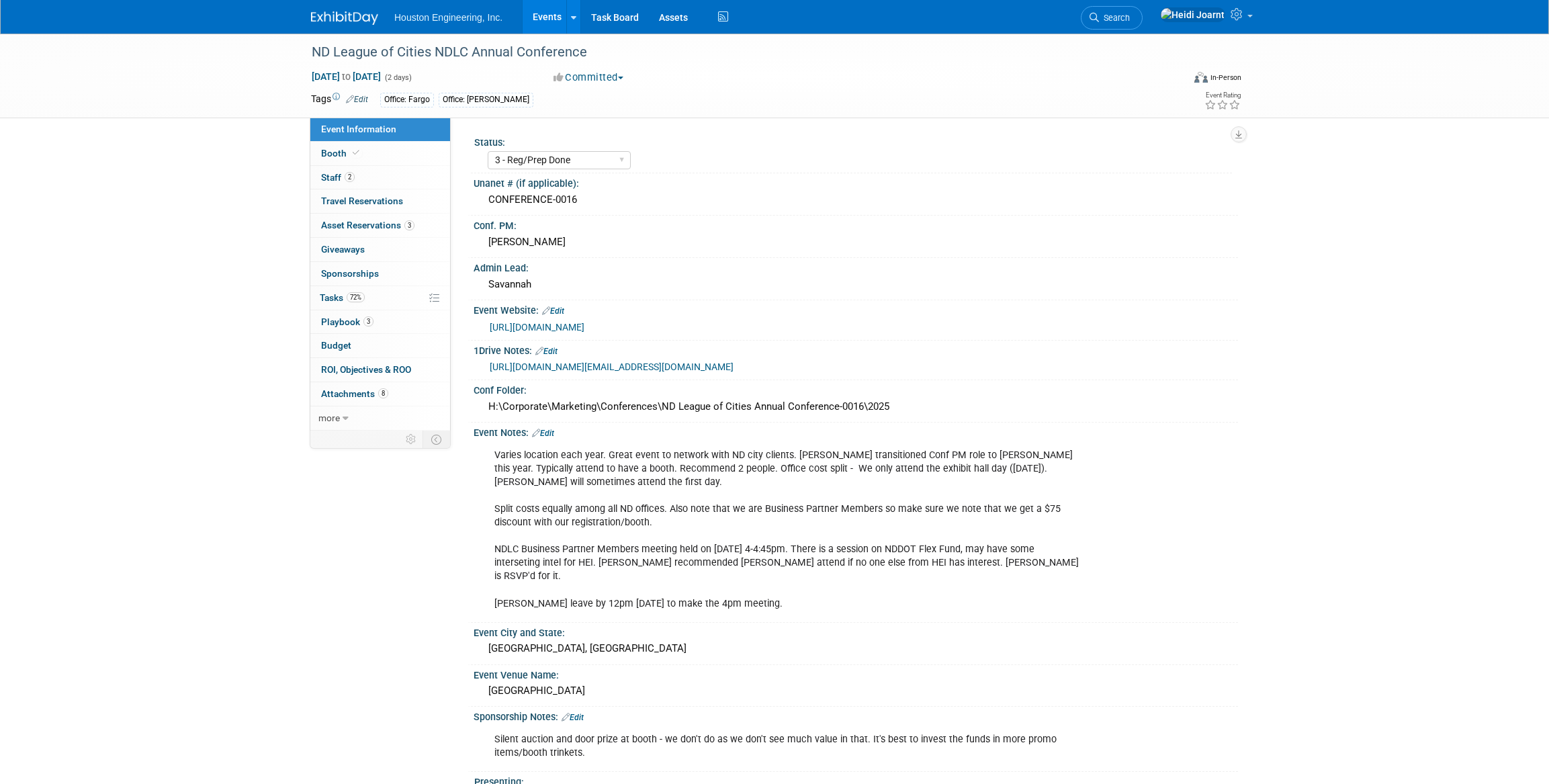
select select "3 - Reg/Prep Done"
select select "No"
select select "Mun. Infrastructure"
click at [363, 299] on span "72%" at bounding box center [355, 297] width 18 height 10
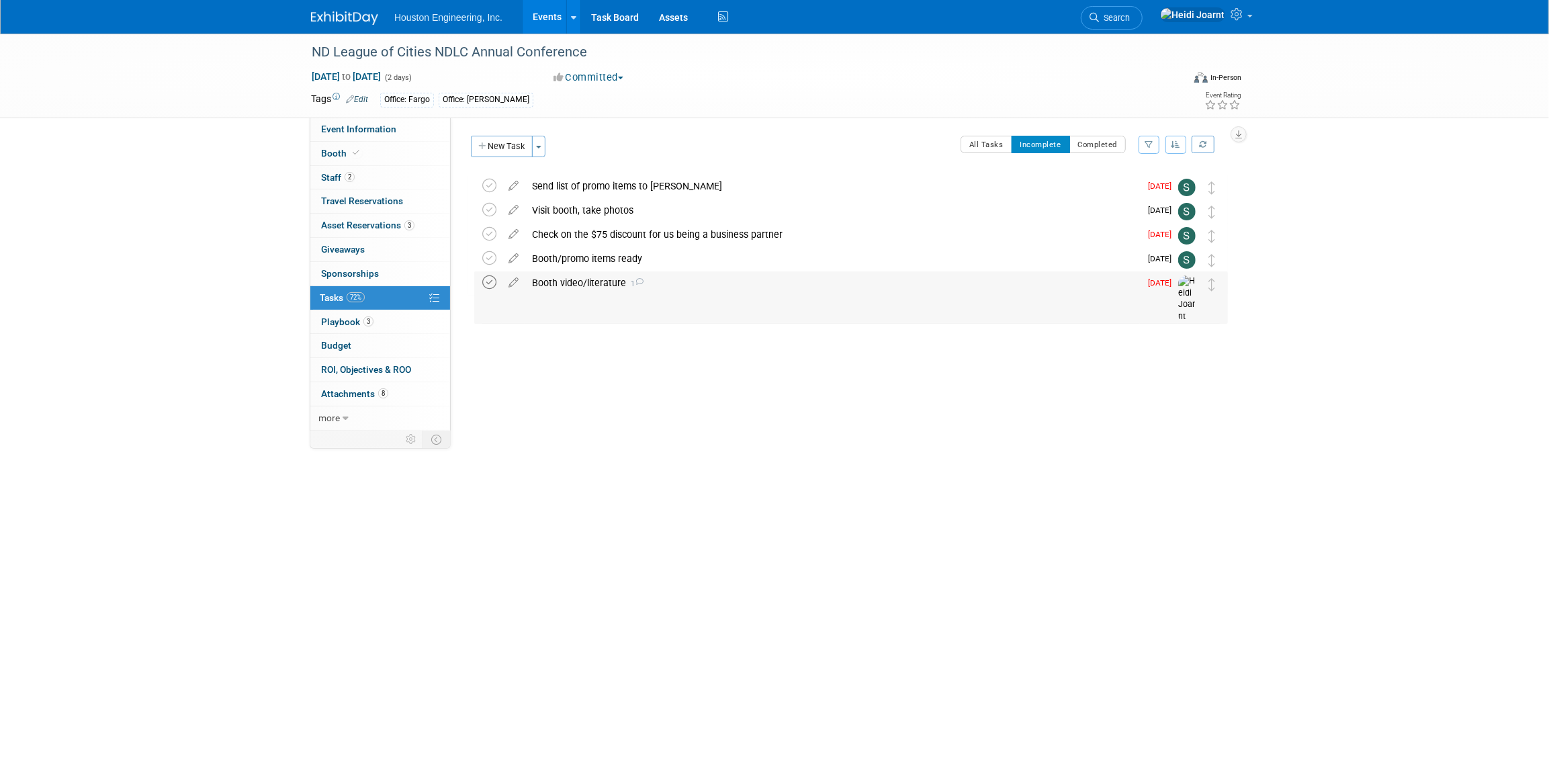
click at [490, 282] on icon at bounding box center [489, 282] width 14 height 14
click at [641, 235] on div "Check on the $75 discount for us being a business partner" at bounding box center [833, 235] width 615 height 23
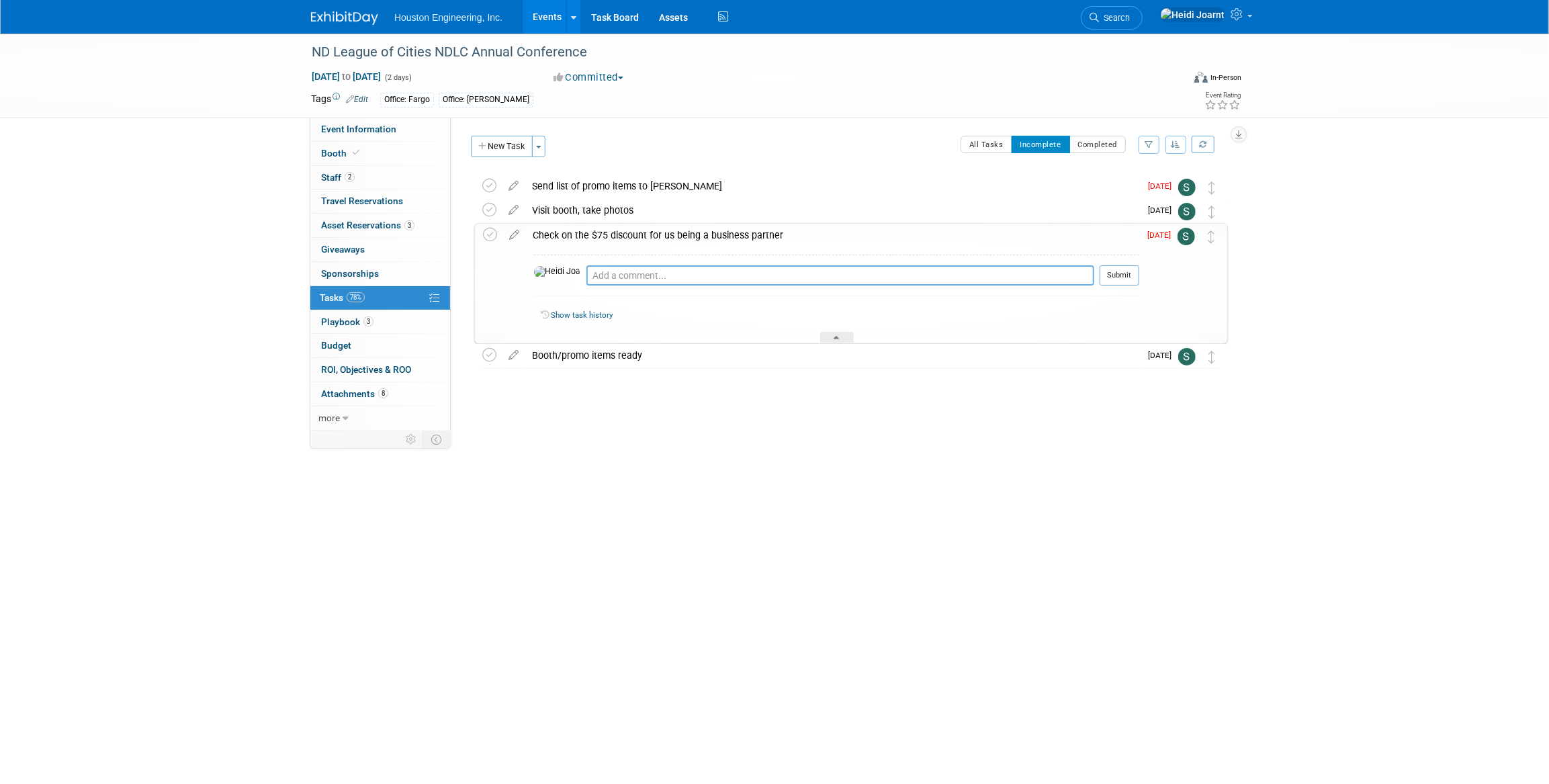
click at [687, 277] on textarea at bounding box center [840, 275] width 508 height 20
type textarea "Going through our task list and saw this was incomplete. With this happening ne…"
click at [1122, 273] on button "Submit" at bounding box center [1119, 275] width 40 height 20
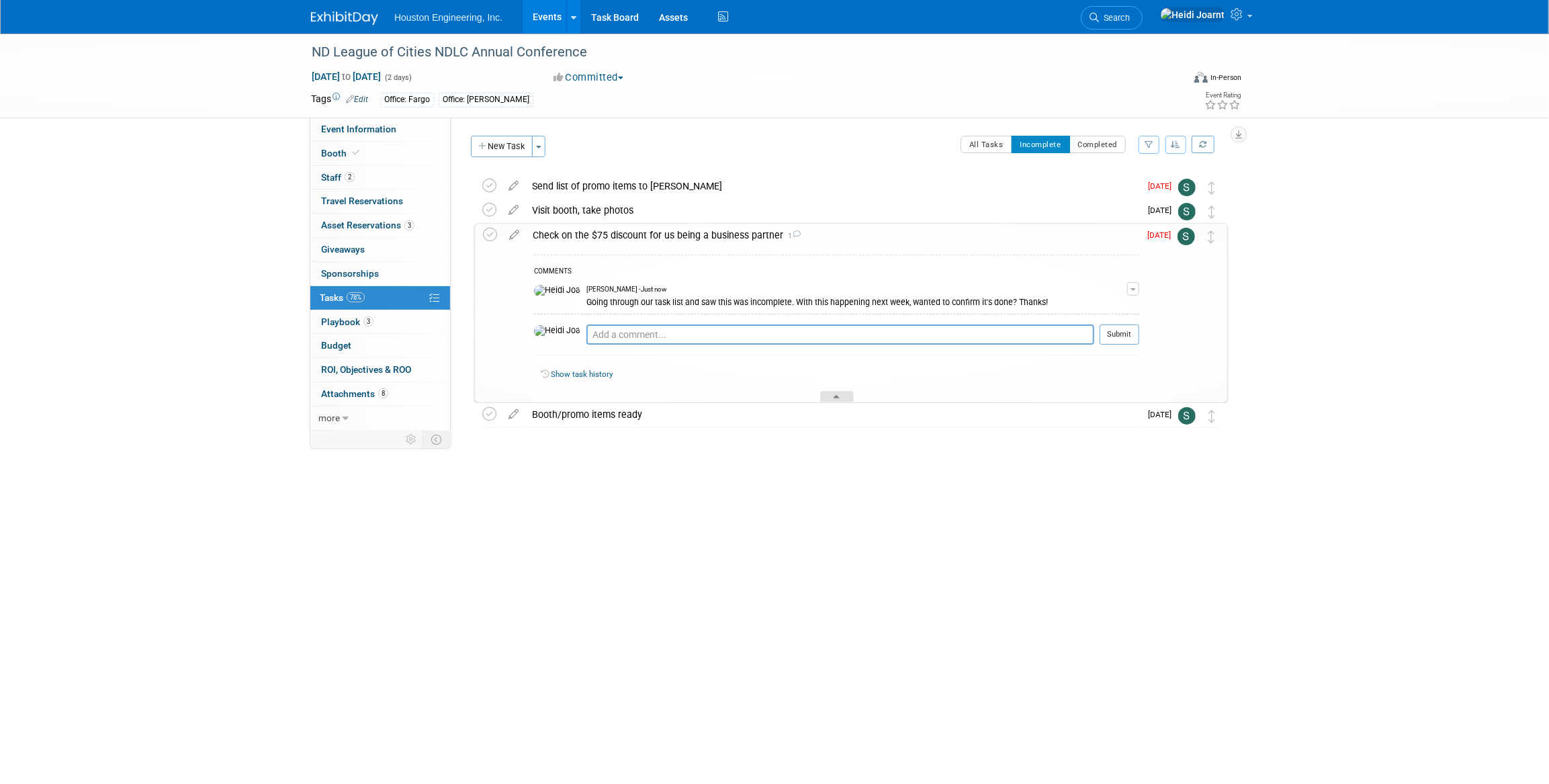
click at [840, 393] on div at bounding box center [837, 396] width 33 height 12
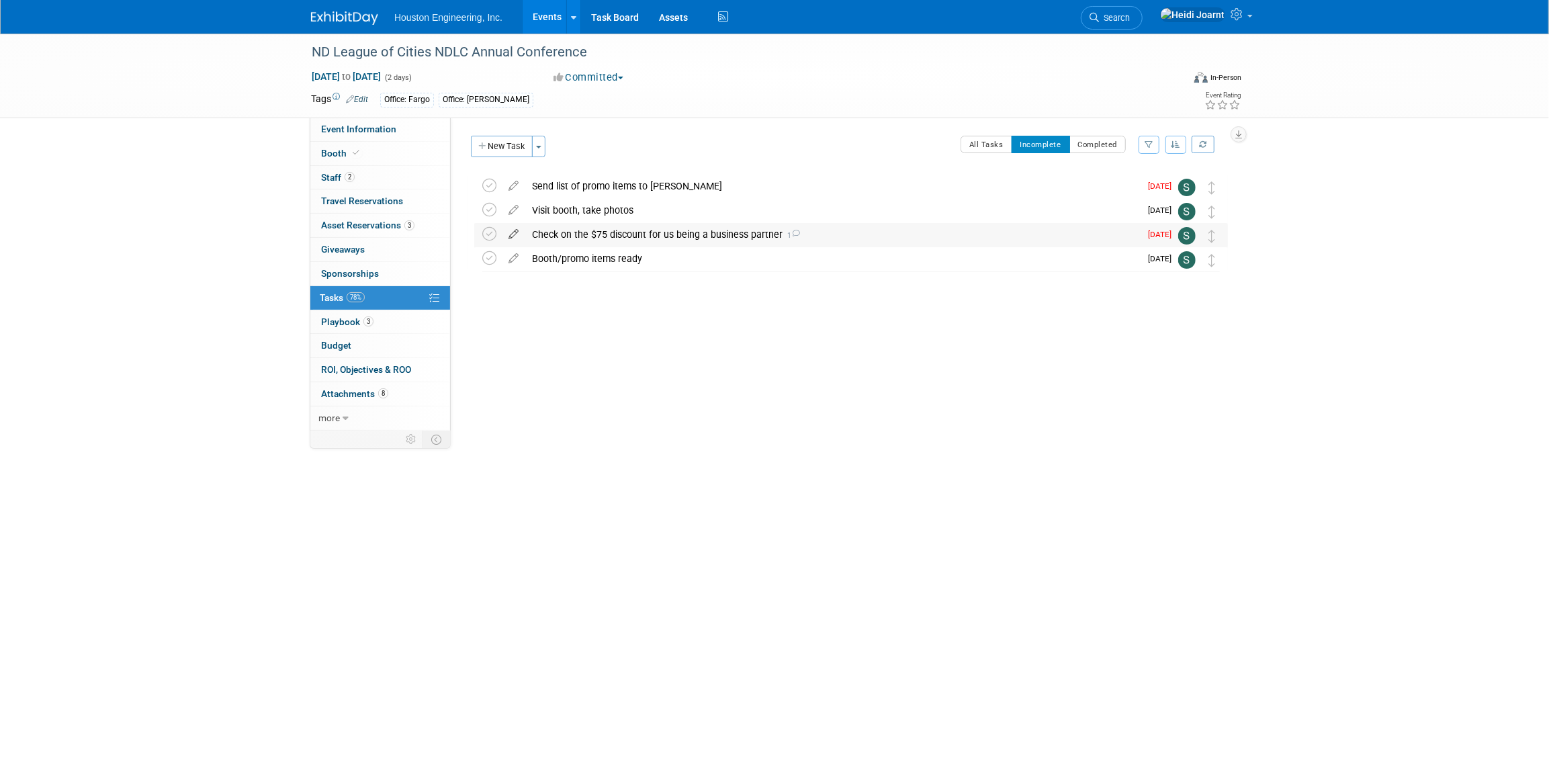
click at [520, 235] on icon at bounding box center [513, 231] width 23 height 17
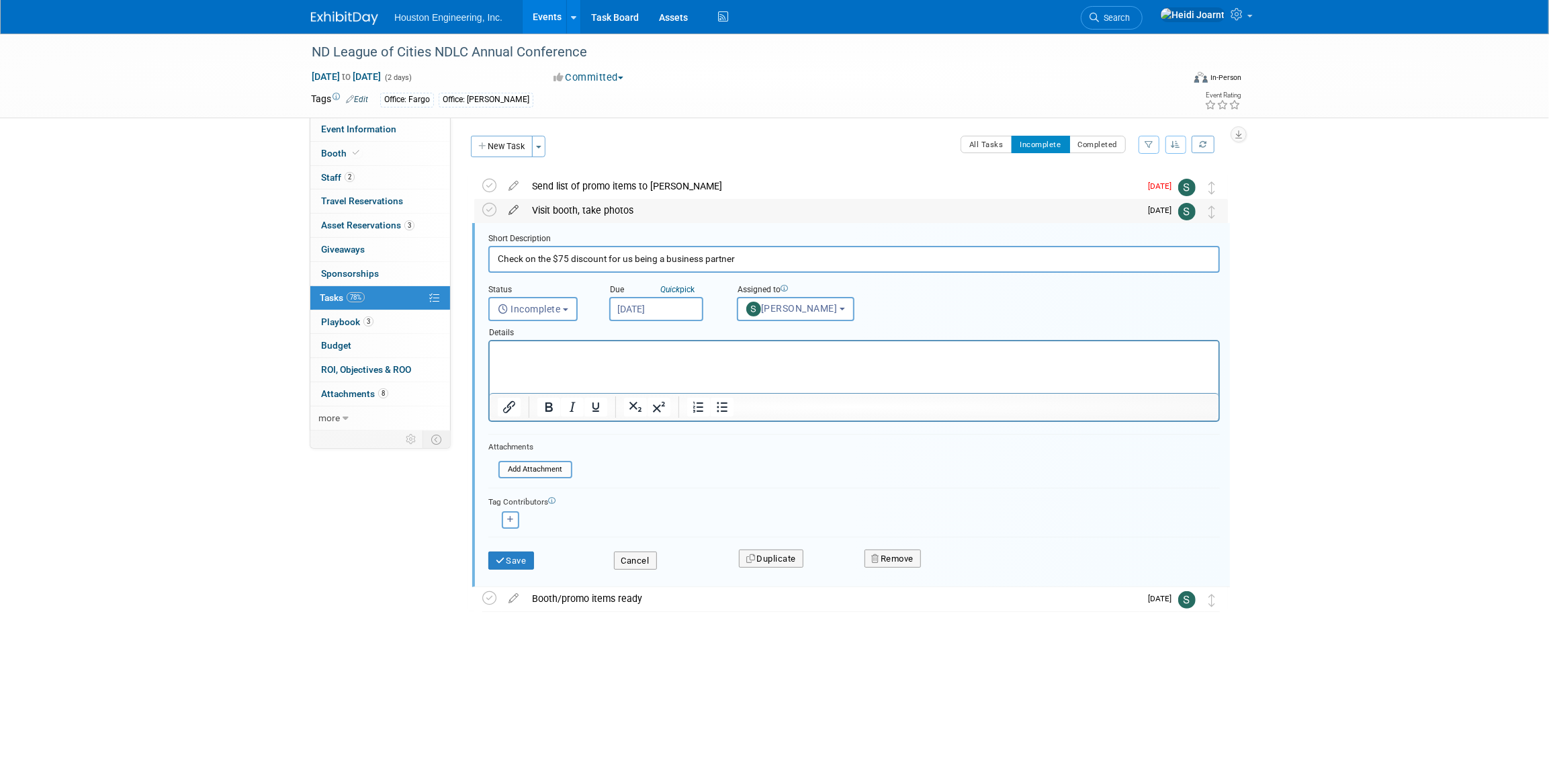
click at [517, 210] on icon at bounding box center [513, 207] width 23 height 17
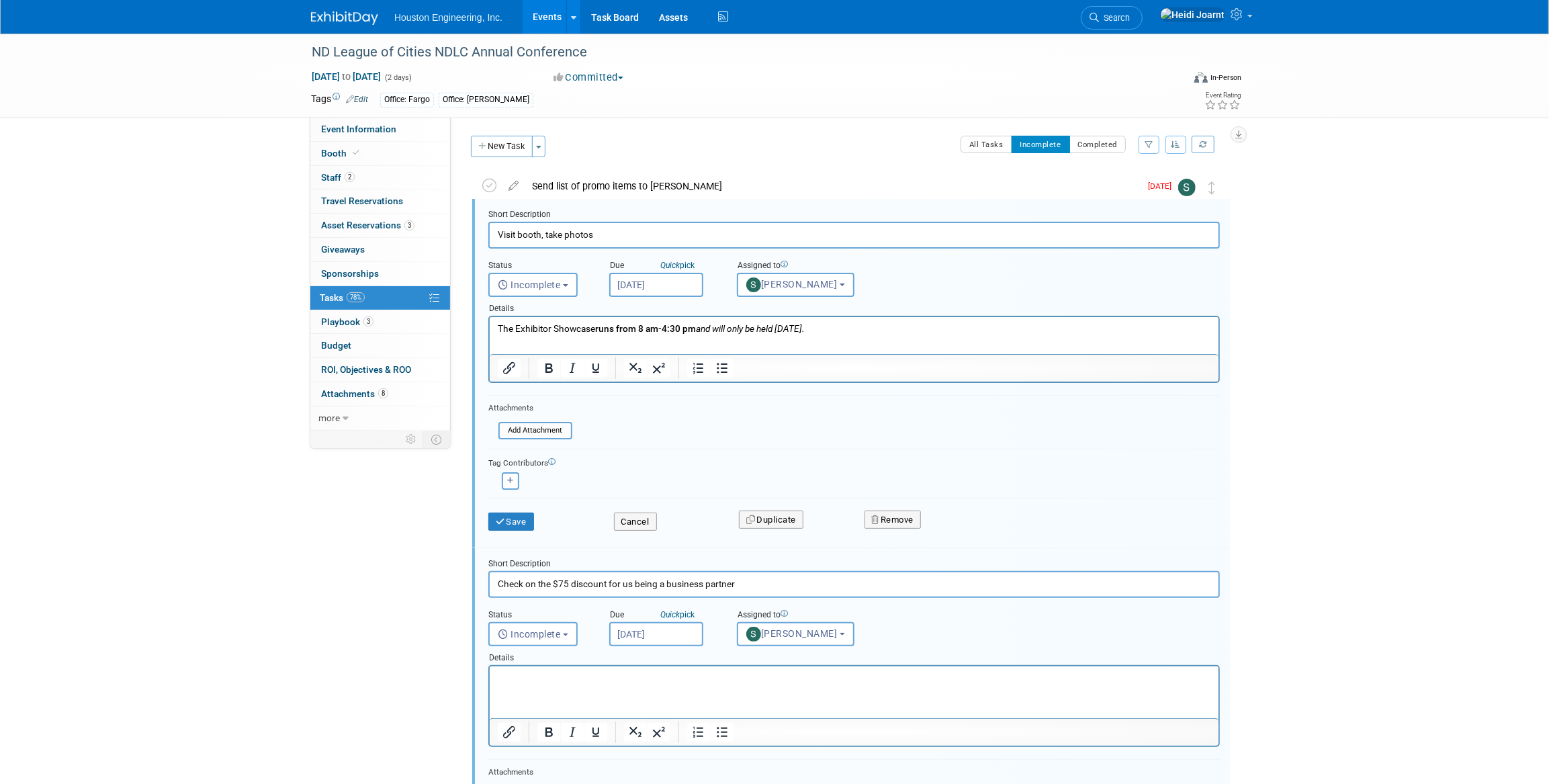
scroll to position [1, 0]
click at [647, 516] on button "Cancel" at bounding box center [635, 521] width 43 height 19
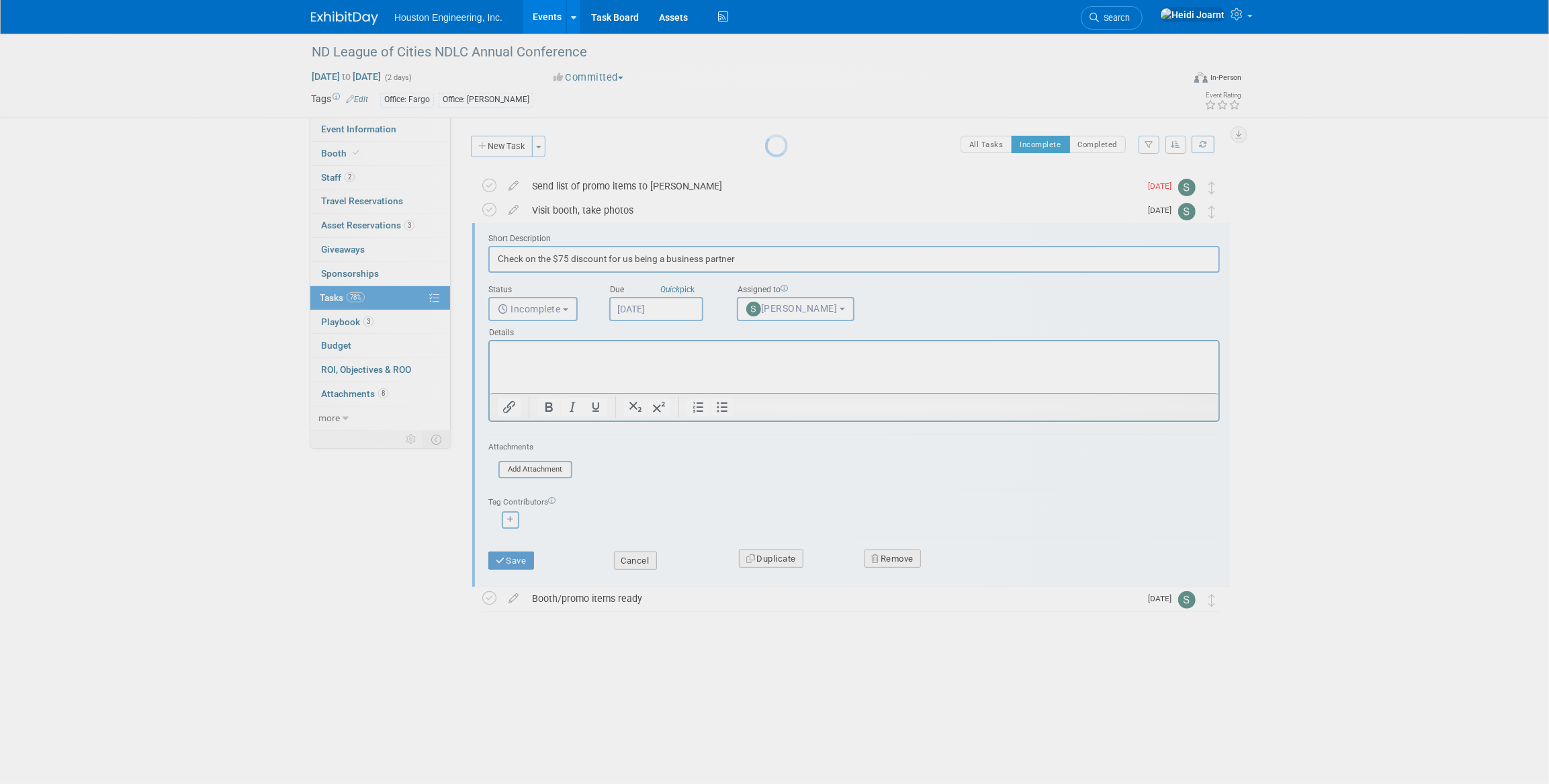
scroll to position [0, 0]
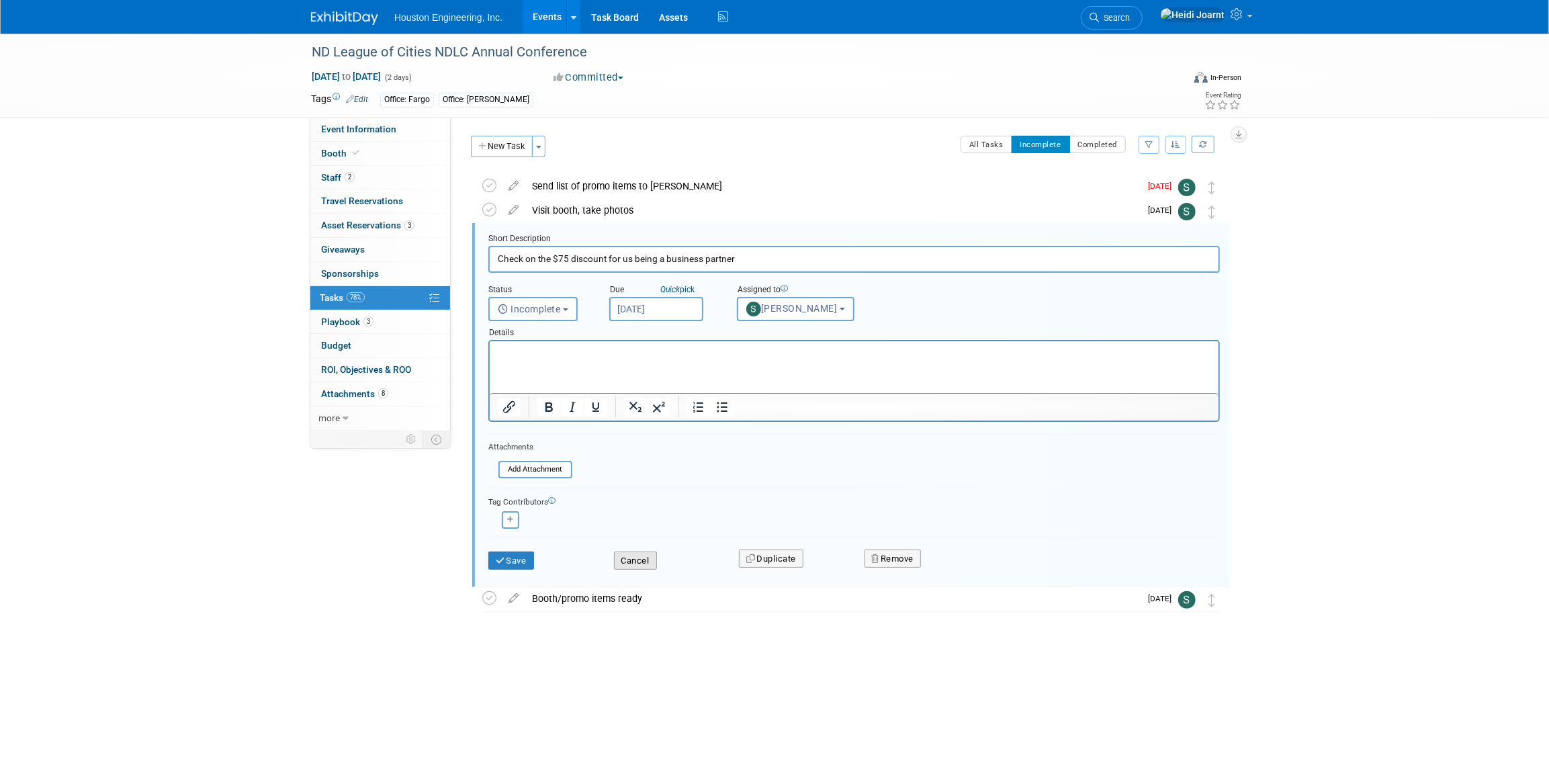
click at [635, 568] on button "Cancel" at bounding box center [635, 561] width 43 height 19
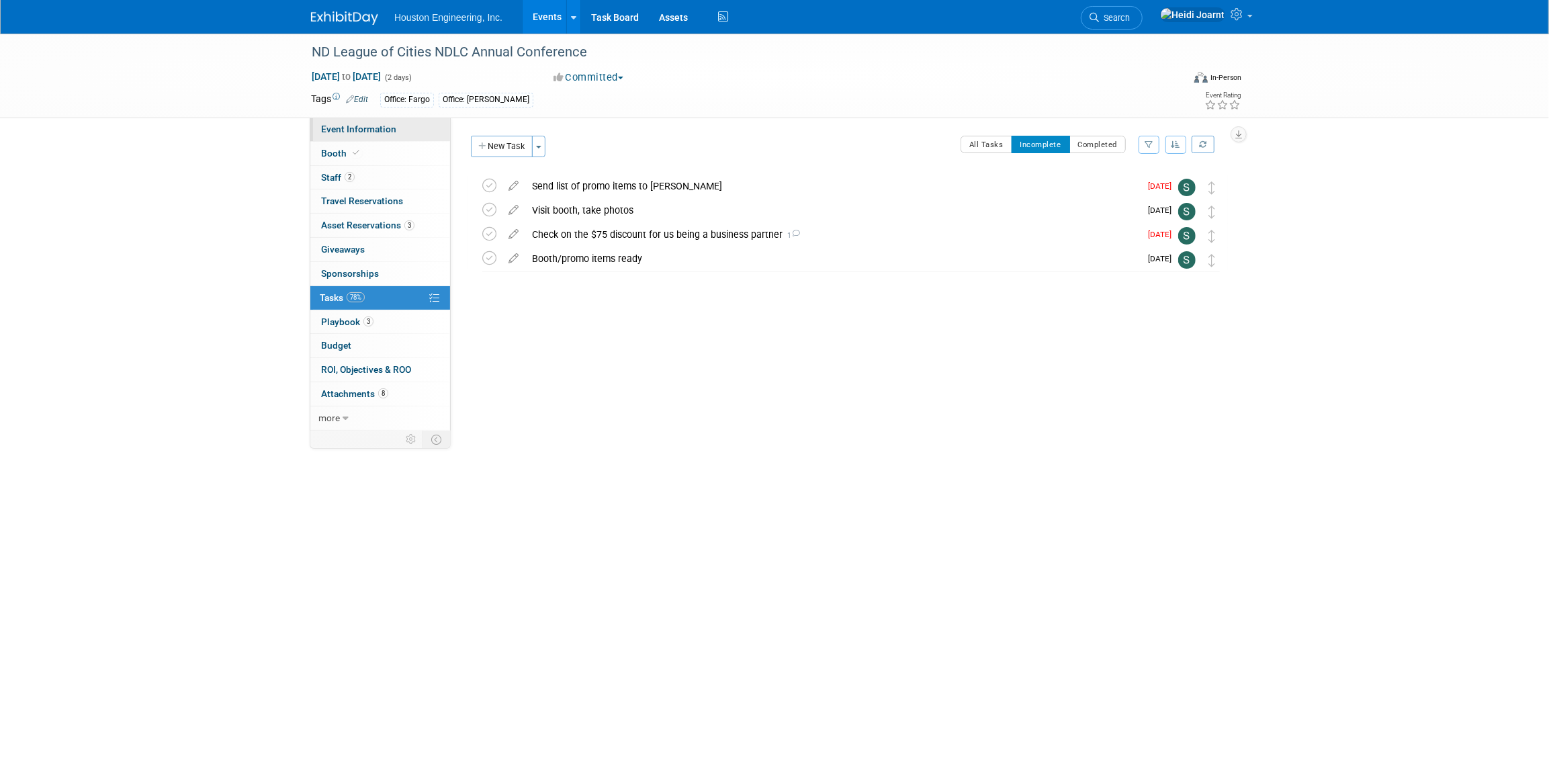
click at [385, 127] on span "Event Information" at bounding box center [359, 129] width 75 height 11
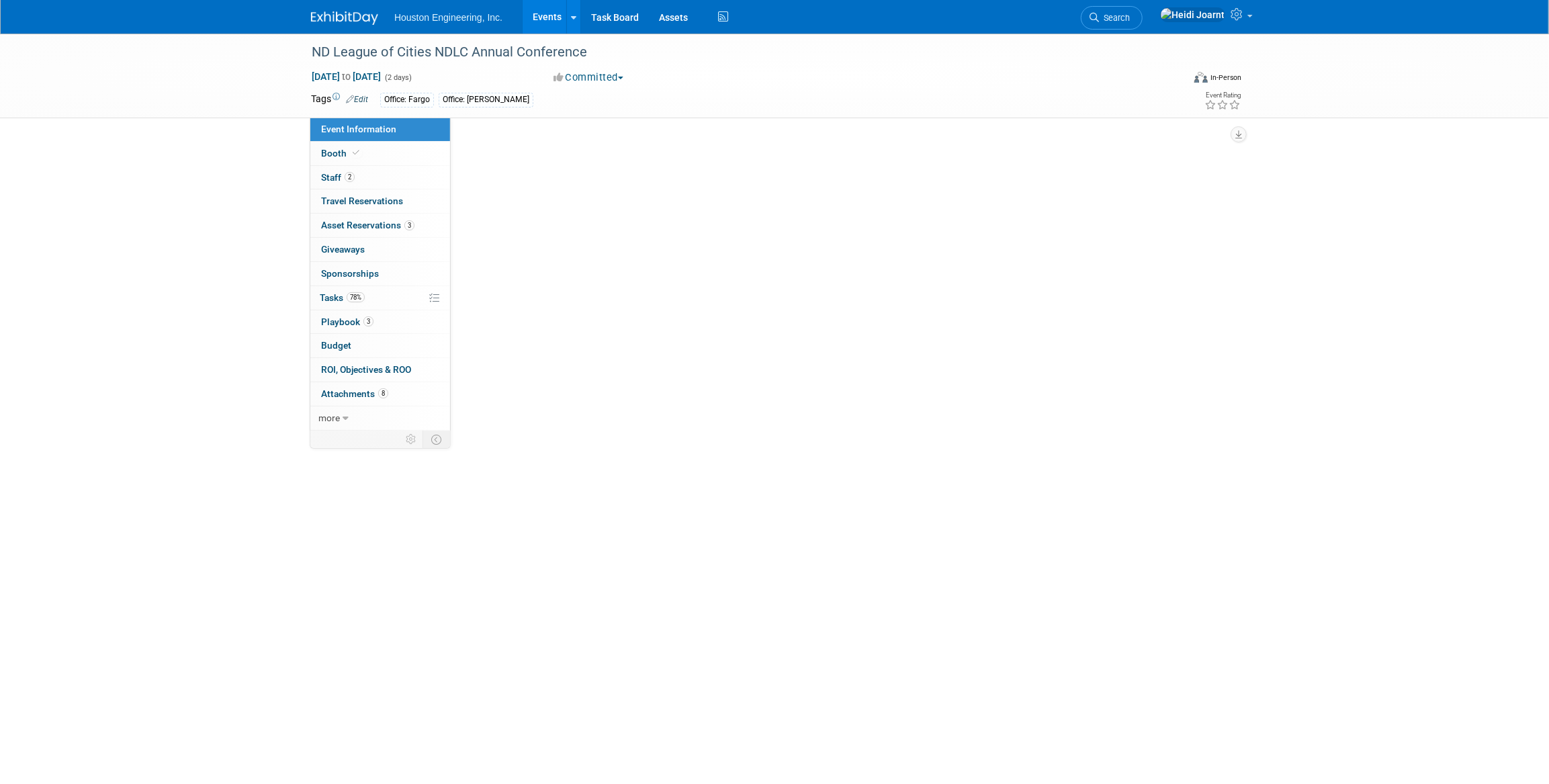
select select "3 - Reg/Prep Done"
select select "No"
select select "Mun. Infrastructure"
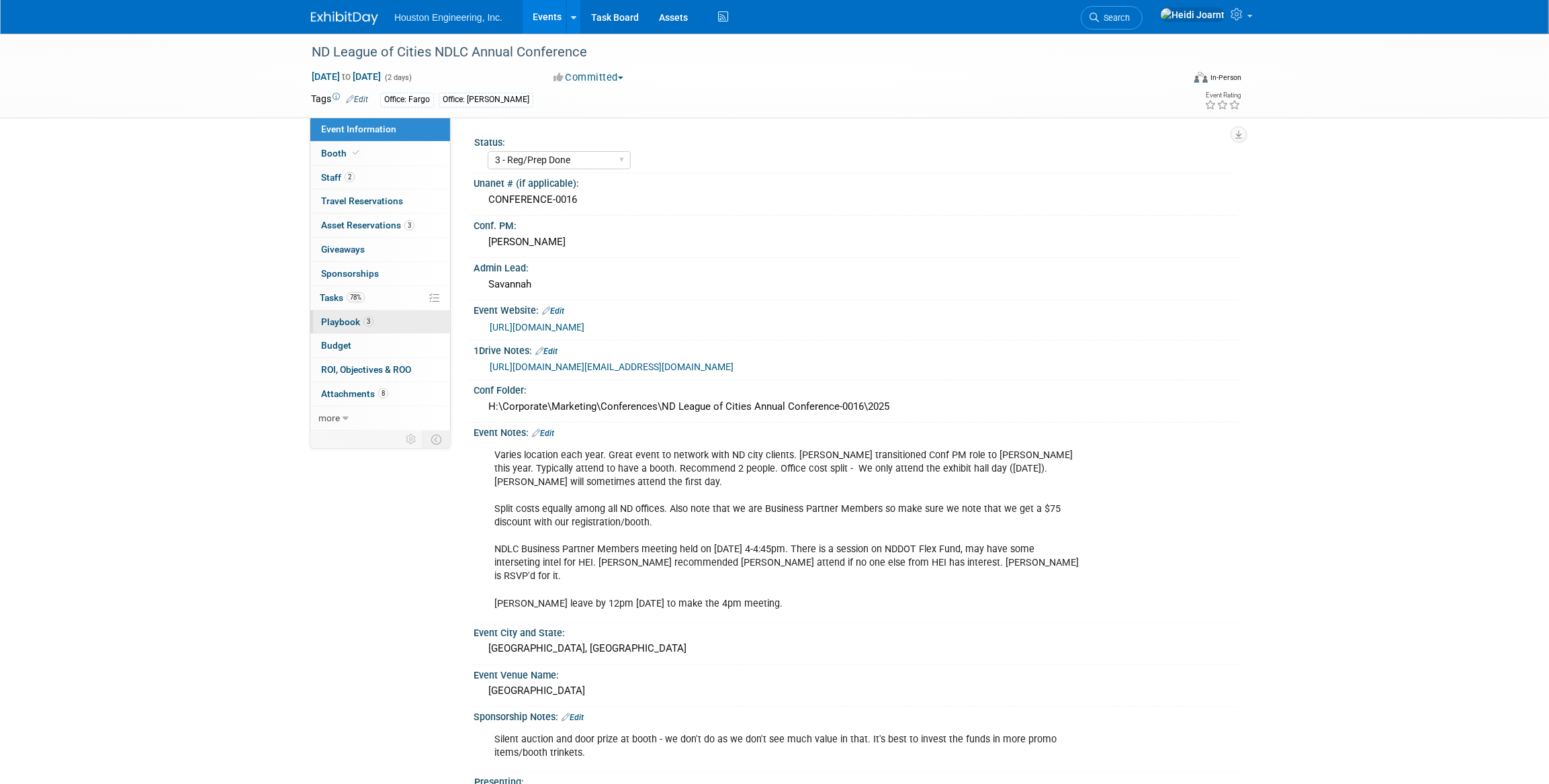
click at [410, 322] on link "3 Playbook 3" at bounding box center [380, 322] width 140 height 23
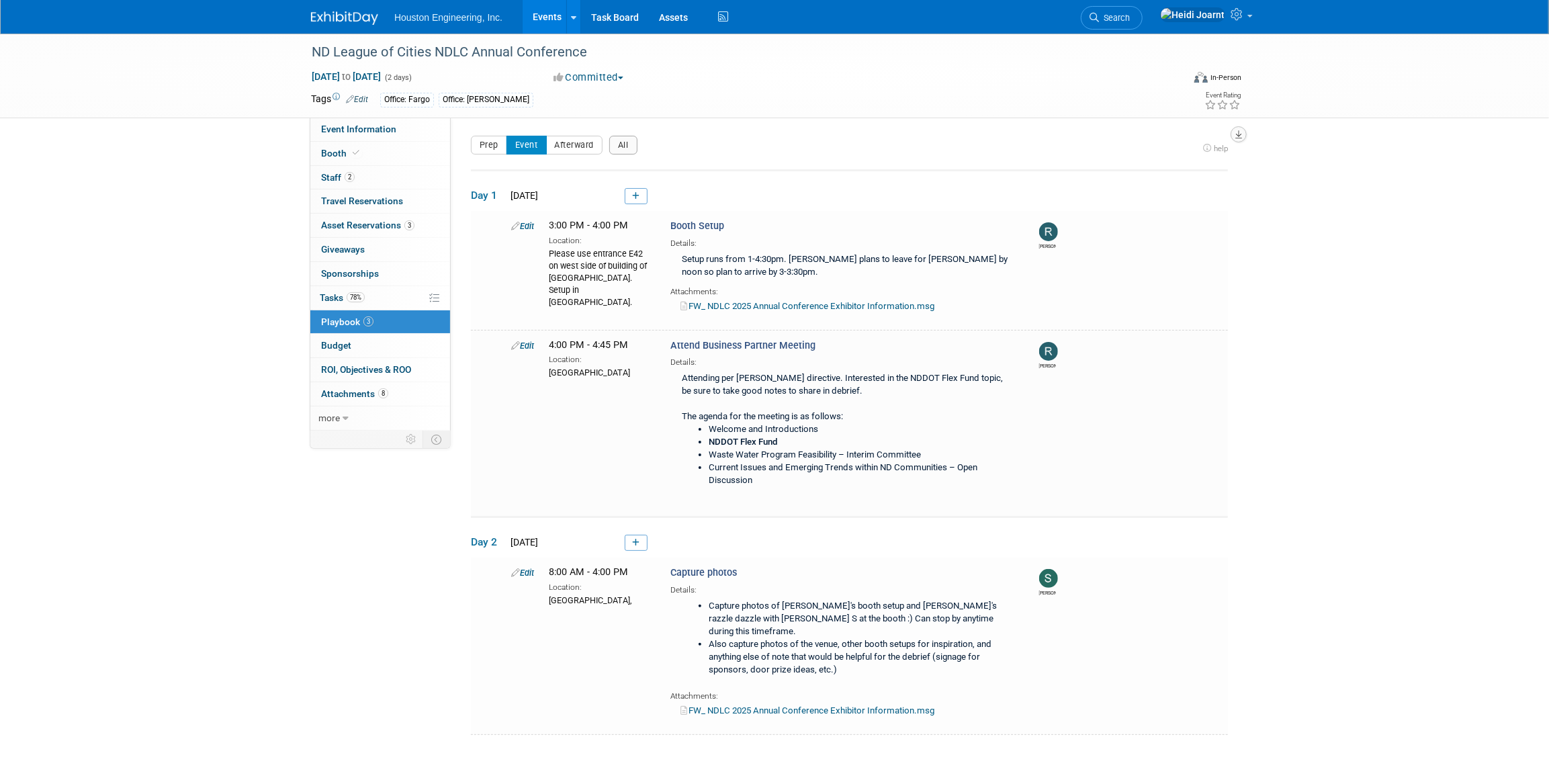
click at [1235, 139] on button "button" at bounding box center [1239, 134] width 16 height 16
click at [1143, 176] on link "Export tab to PDF" at bounding box center [1158, 173] width 157 height 19
click at [857, 307] on link "FW_ NDLC 2025 Annual Conference Exhibitor Information.msg" at bounding box center [807, 305] width 254 height 10
click at [540, 27] on link "Events" at bounding box center [547, 16] width 49 height 33
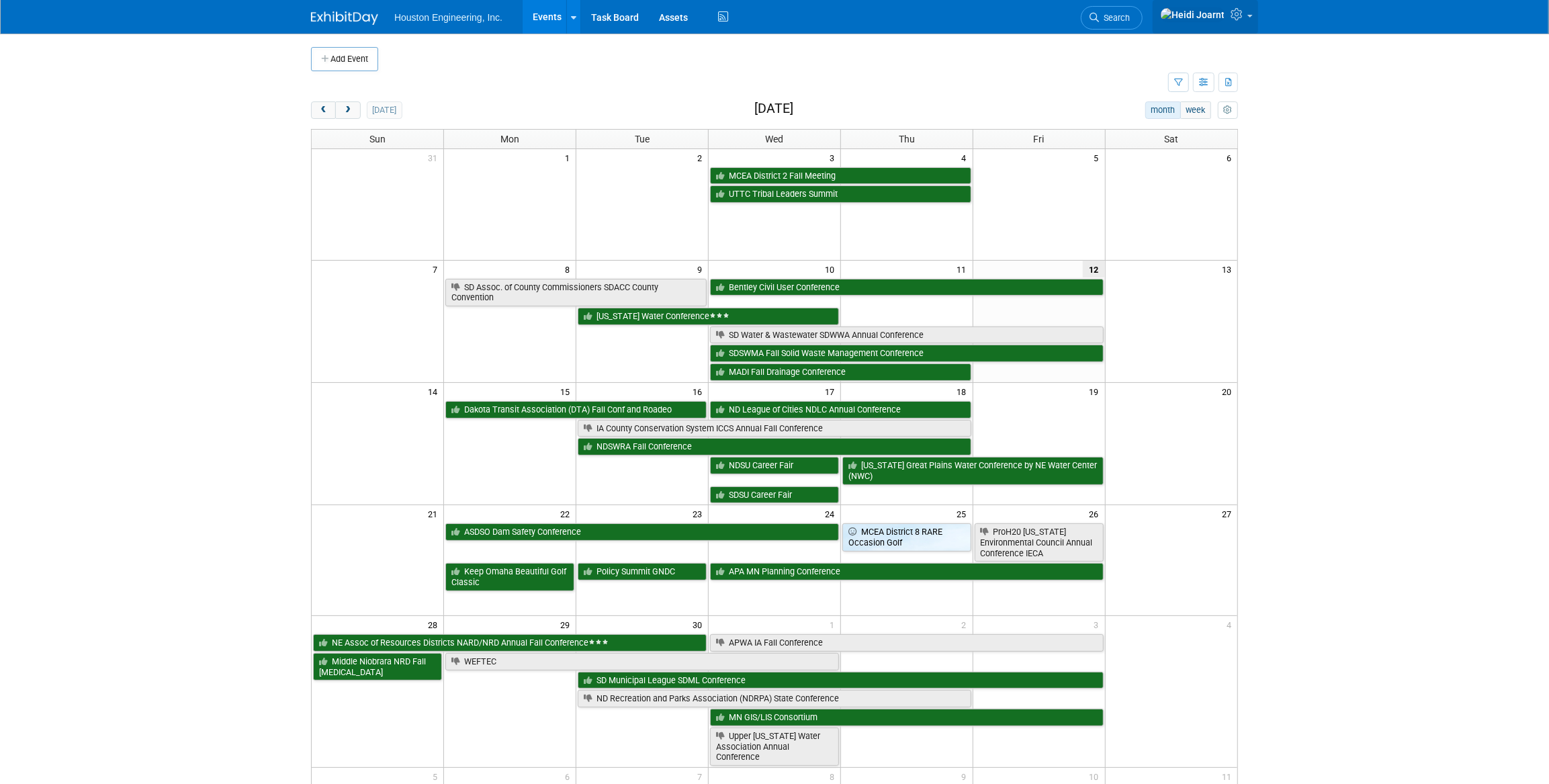
click at [1233, 11] on icon at bounding box center [1238, 14] width 16 height 12
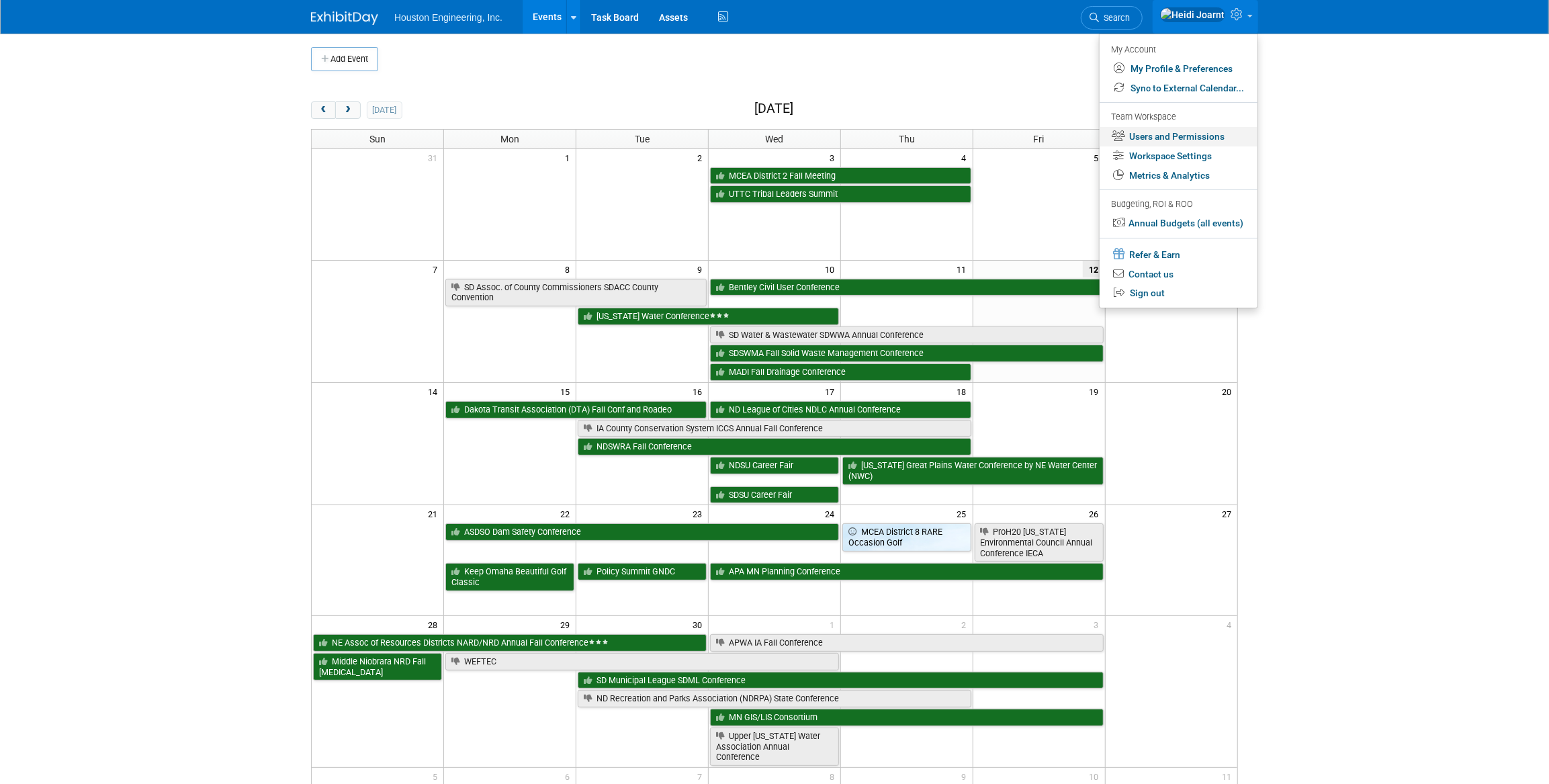
click at [1207, 136] on link "Users and Permissions" at bounding box center [1179, 136] width 158 height 20
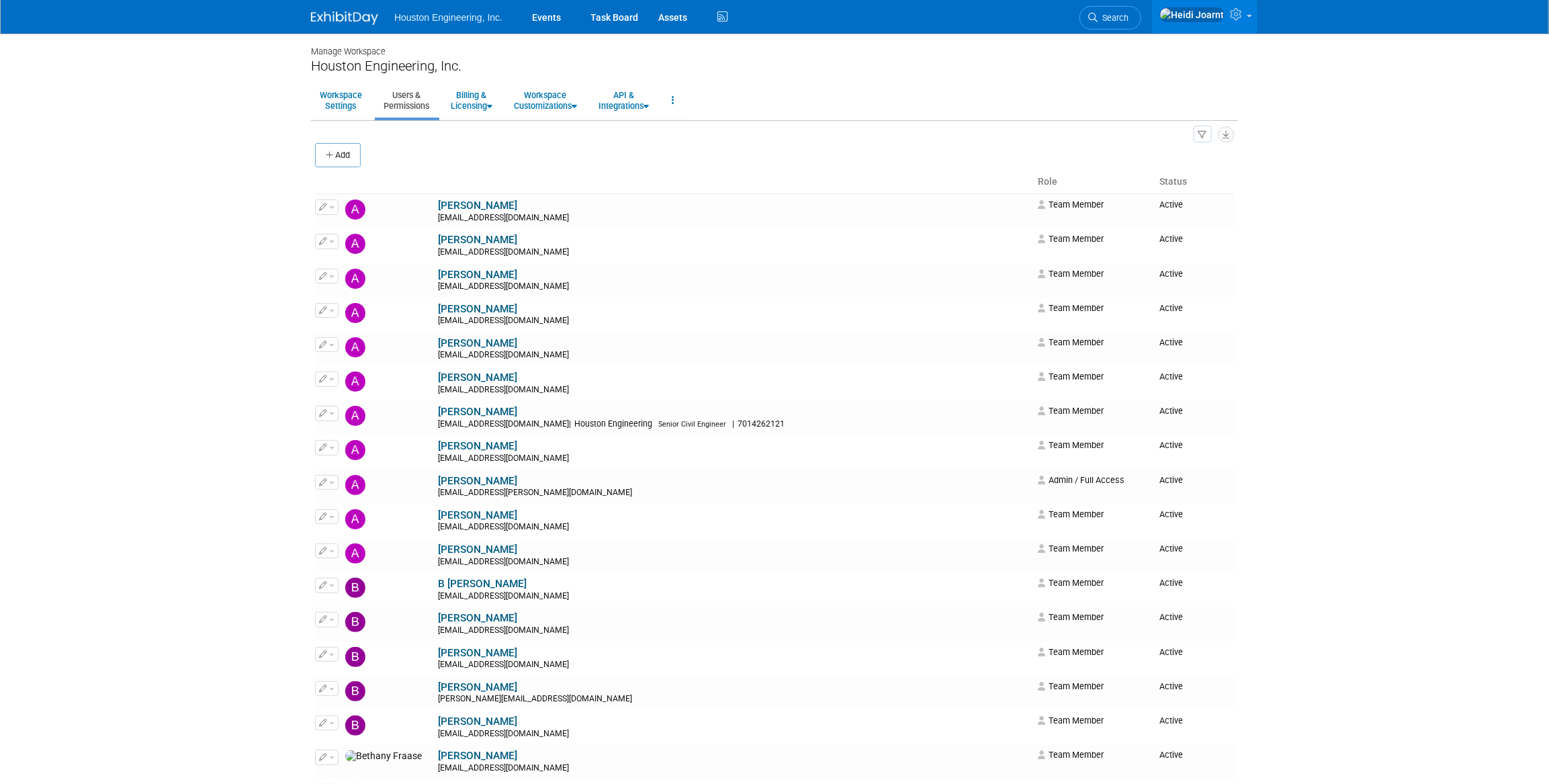
click at [1237, 11] on icon at bounding box center [1237, 14] width 16 height 12
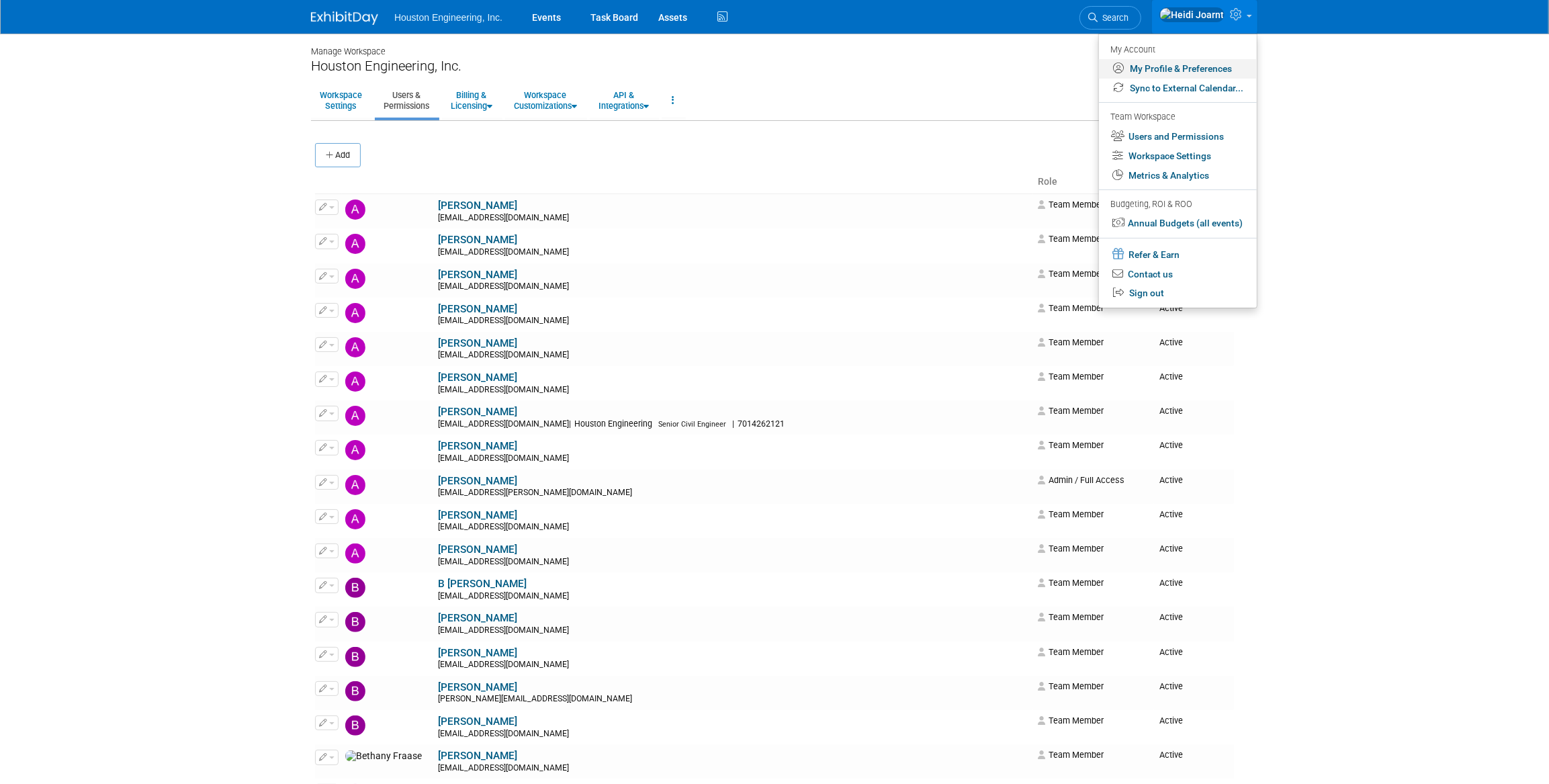
click at [1215, 68] on link "My Profile & Preferences" at bounding box center [1178, 69] width 158 height 20
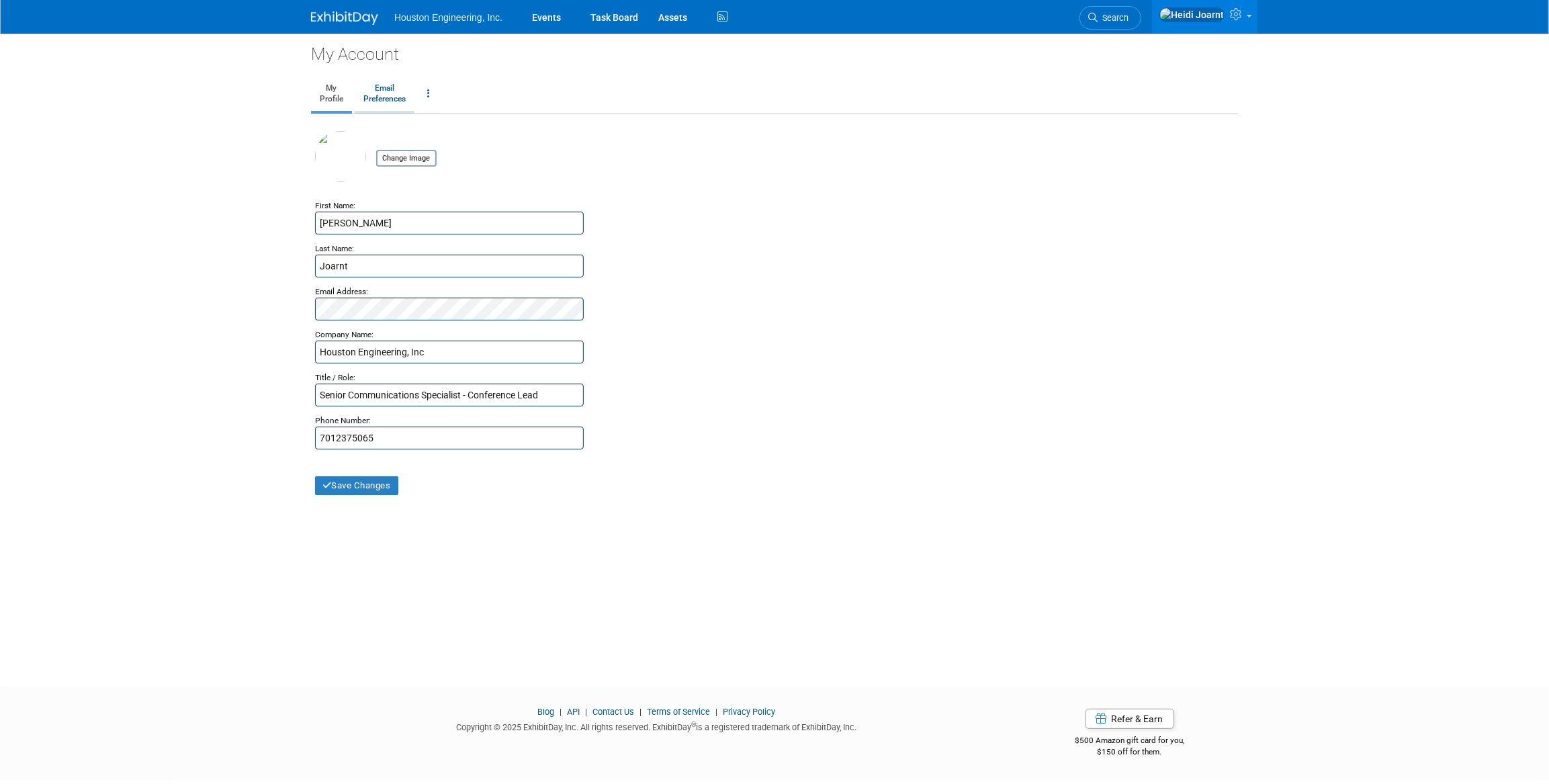
click at [385, 94] on link "Email Preferences" at bounding box center [385, 93] width 60 height 33
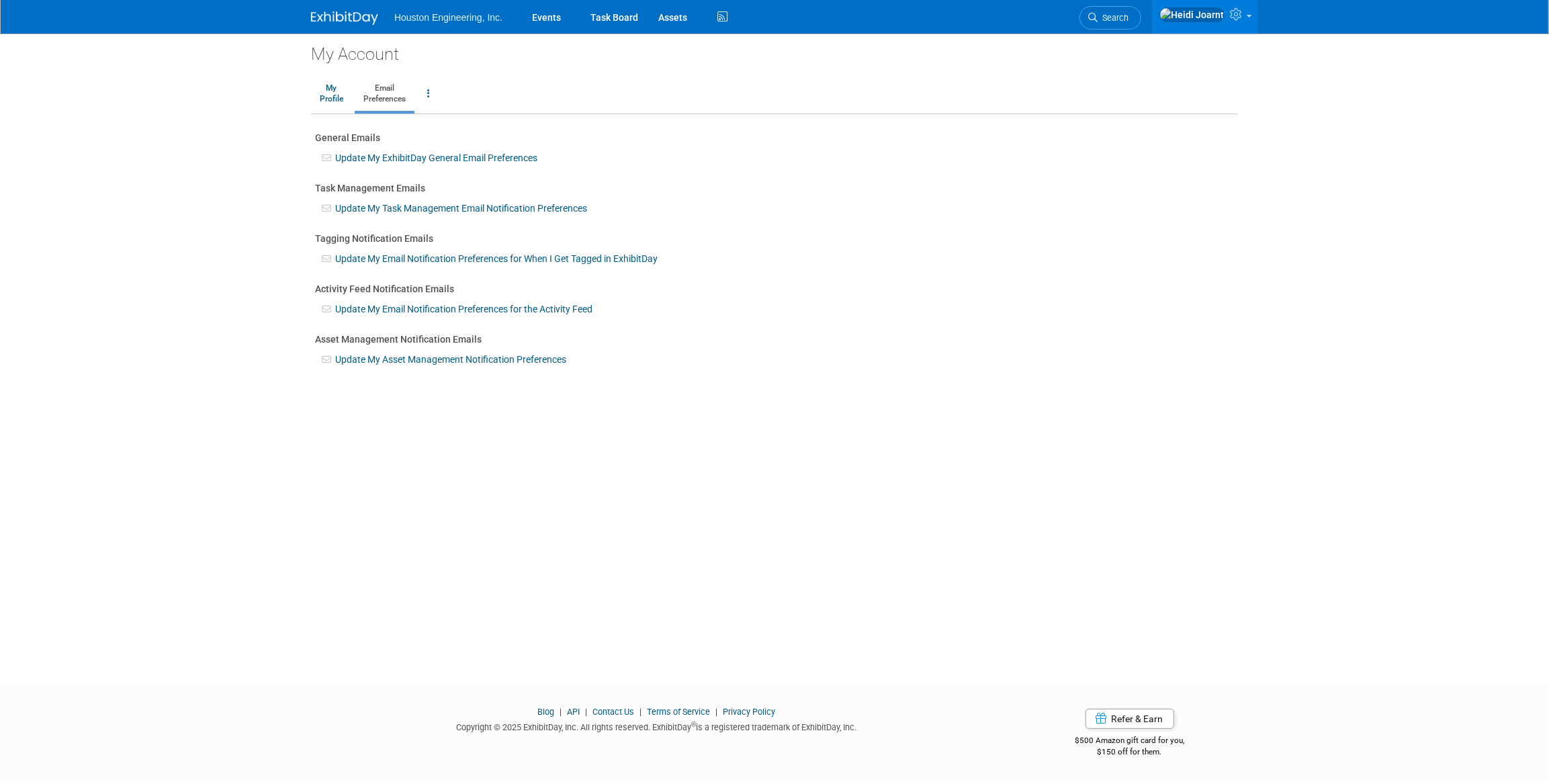
click at [404, 258] on link "Update My Email Notification Preferences for When I Get Tagged in ExhibitDay" at bounding box center [496, 258] width 322 height 11
click at [410, 304] on link "Update My Email Notification Preferences for the Activity Feed" at bounding box center [464, 309] width 257 height 11
click at [431, 359] on link "Update My Asset Management Notification Preferences" at bounding box center [451, 359] width 231 height 11
click at [389, 160] on link "Update My ExhibitDay General Email Preferences" at bounding box center [436, 158] width 202 height 11
click at [555, 20] on link "Events" at bounding box center [547, 16] width 49 height 33
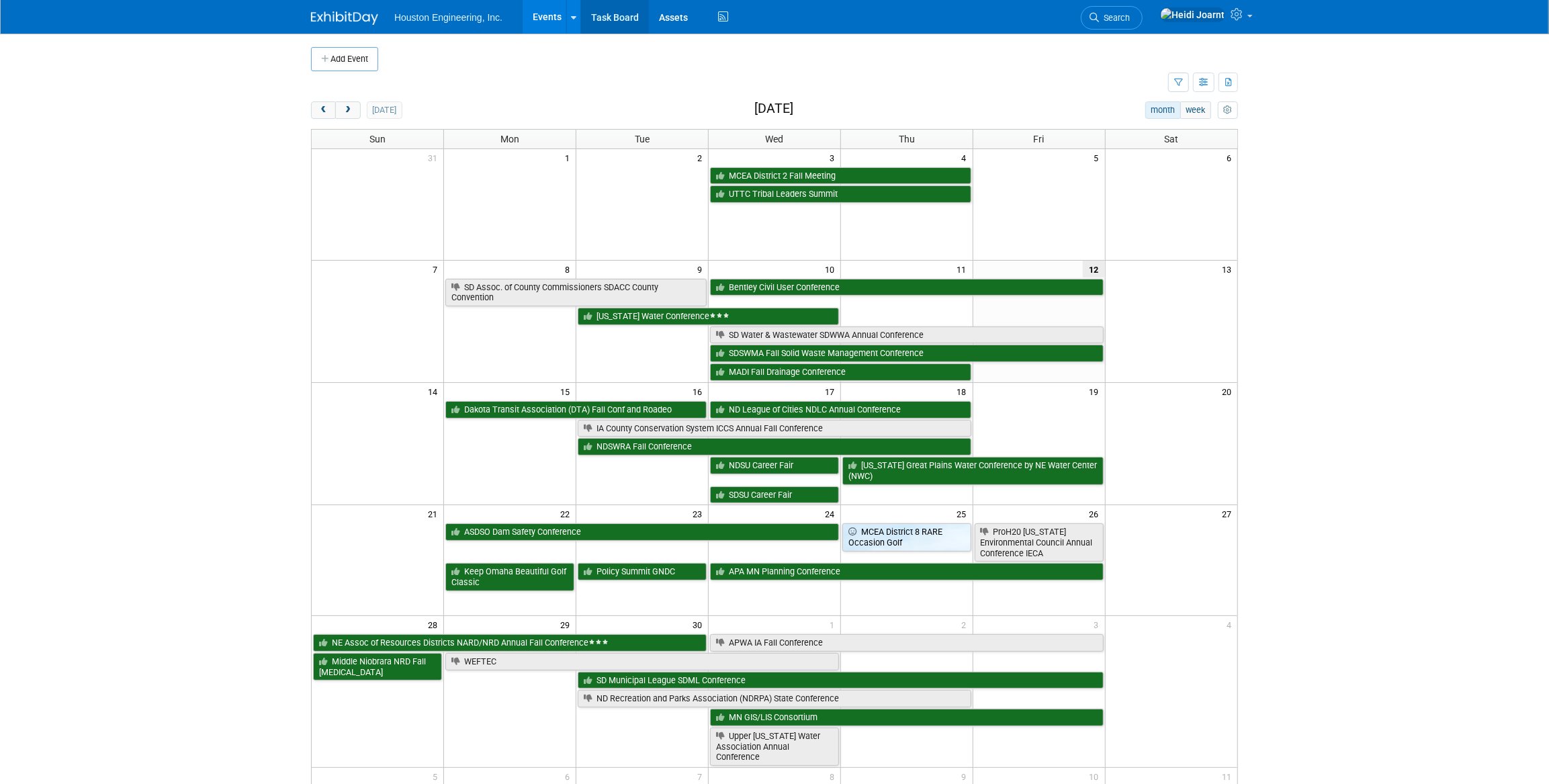
click at [616, 22] on link "Task Board" at bounding box center [615, 16] width 68 height 33
